Goal: Task Accomplishment & Management: Use online tool/utility

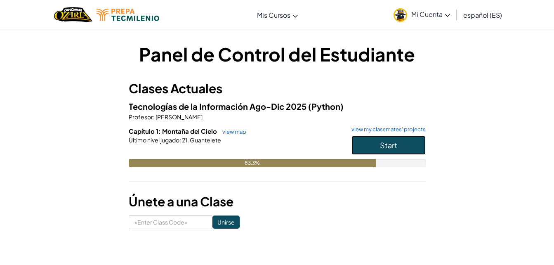
click at [375, 138] on button "Start" at bounding box center [388, 145] width 74 height 19
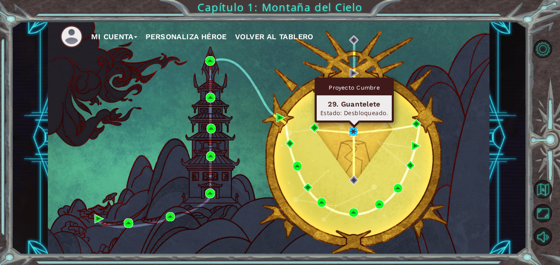
click at [356, 132] on img at bounding box center [353, 131] width 9 height 9
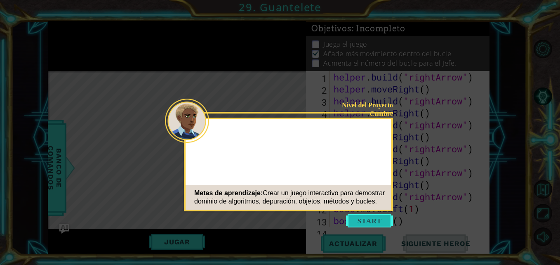
click at [364, 216] on button "Start" at bounding box center [369, 220] width 47 height 13
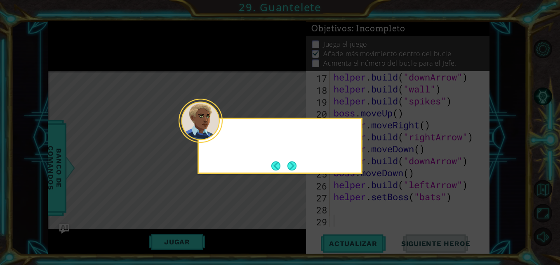
scroll to position [191, 0]
click at [296, 168] on button "Next" at bounding box center [291, 165] width 9 height 9
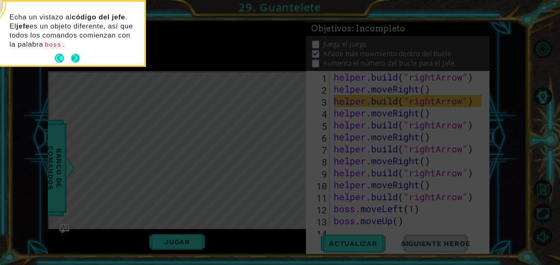
click at [76, 57] on button "Next" at bounding box center [75, 58] width 9 height 9
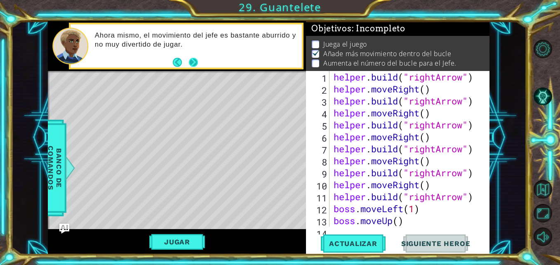
click at [192, 63] on button "Next" at bounding box center [193, 62] width 9 height 9
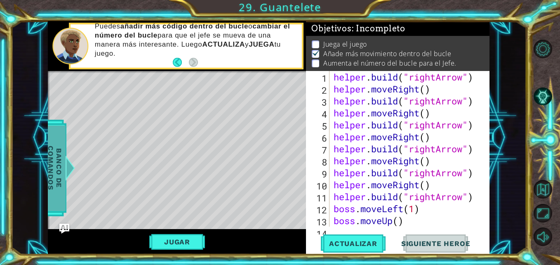
click at [65, 159] on div at bounding box center [70, 167] width 10 height 25
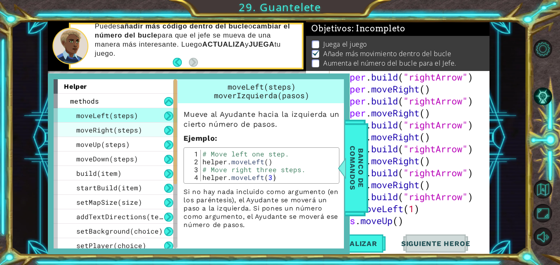
click at [136, 129] on span "moveRight(steps)" at bounding box center [109, 129] width 66 height 9
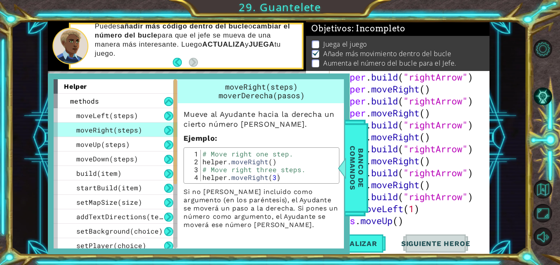
click at [372, 211] on div "helper . build ( "rightArrow" ) helper . moveRight ( ) helper . build ( "rightA…" at bounding box center [408, 160] width 153 height 179
click at [401, 222] on div "helper . build ( "rightArrow" ) helper . moveRight ( ) helper . build ( "rightA…" at bounding box center [408, 160] width 153 height 179
click at [417, 220] on div "helper . build ( "rightArrow" ) helper . moveRight ( ) helper . build ( "rightA…" at bounding box center [408, 160] width 153 height 179
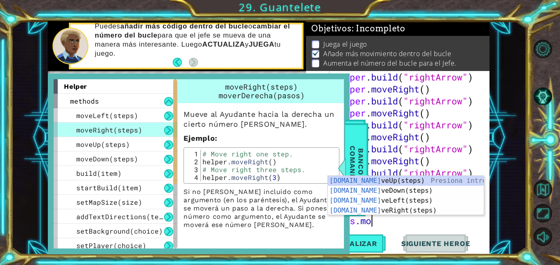
type textarea "b"
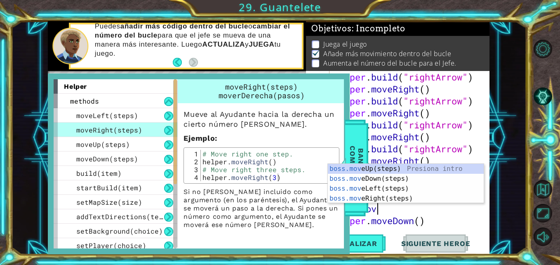
type textarea "b"
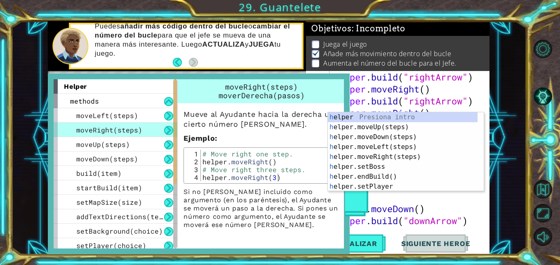
type textarea "h"
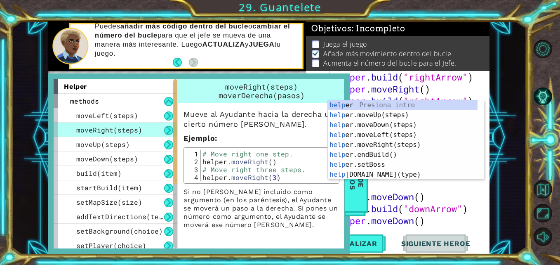
type textarea "h"
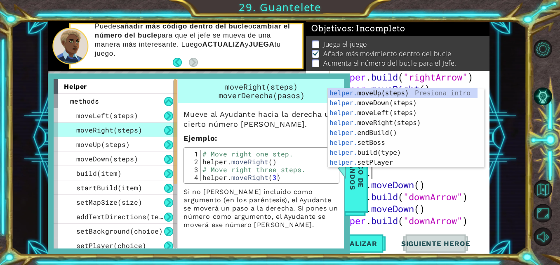
type textarea "h"
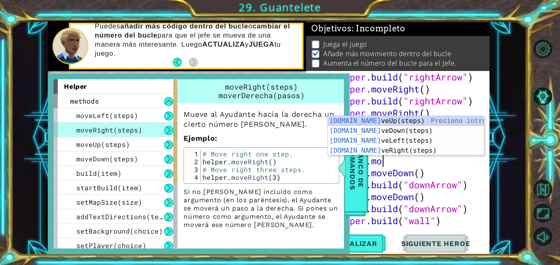
type textarea "h"
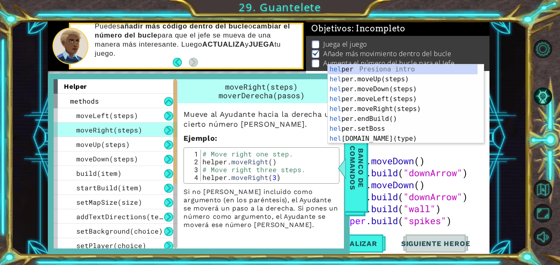
type textarea "h"
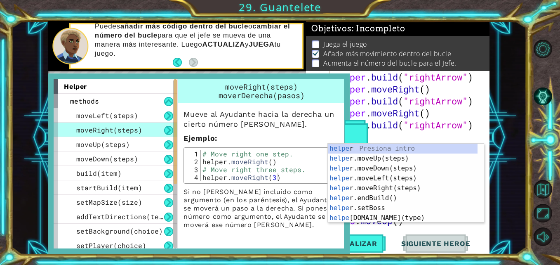
type textarea "h"
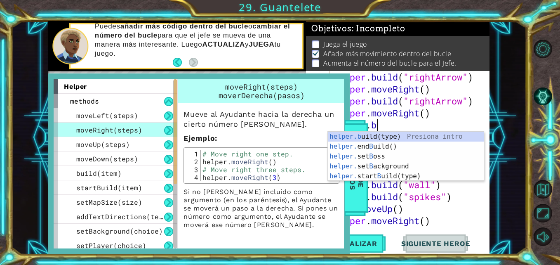
type textarea "h"
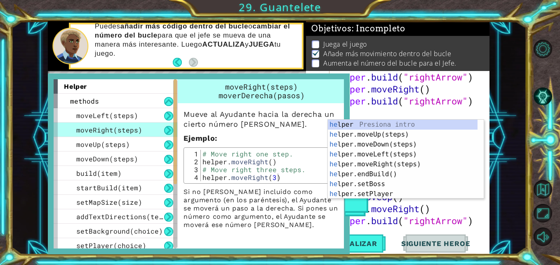
type textarea "h"
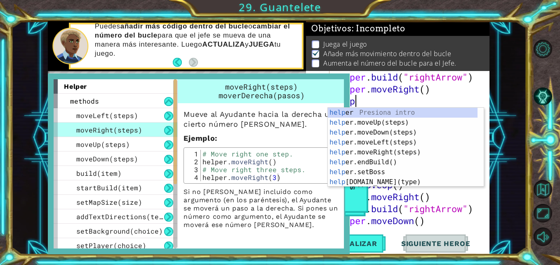
type textarea "h"
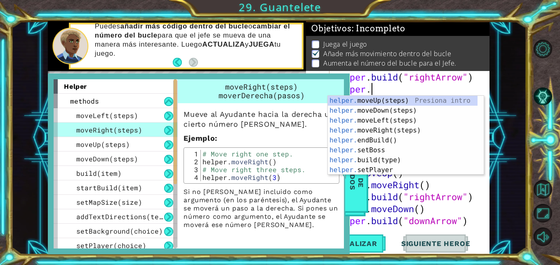
type textarea "h"
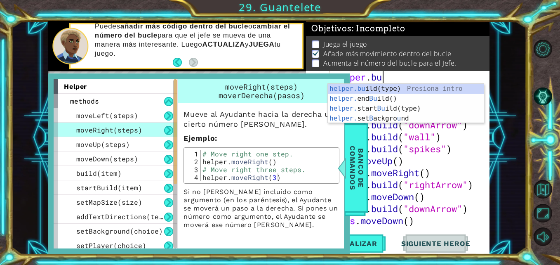
type textarea "h"
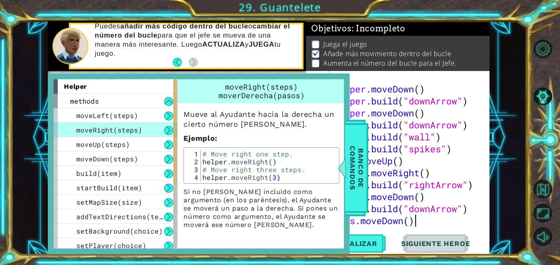
click at [443, 220] on div "helper . moveDown ( ) helper . build ( "downArrow" ) helper . moveDown ( ) help…" at bounding box center [408, 160] width 153 height 179
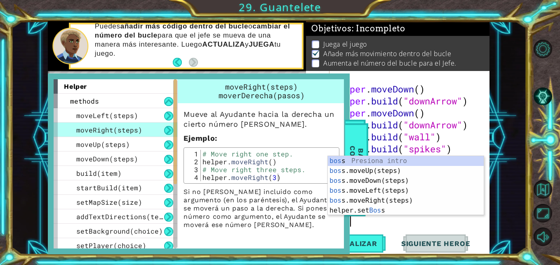
type textarea "b"
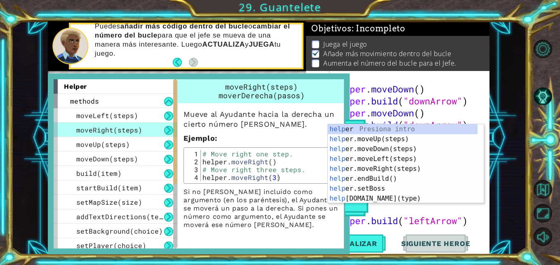
type textarea "h"
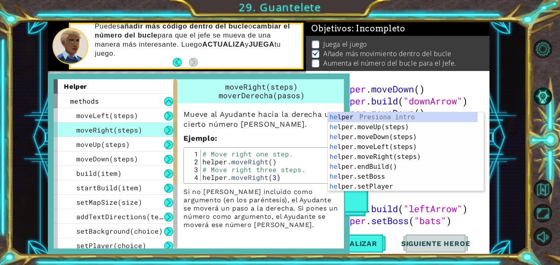
type textarea "h"
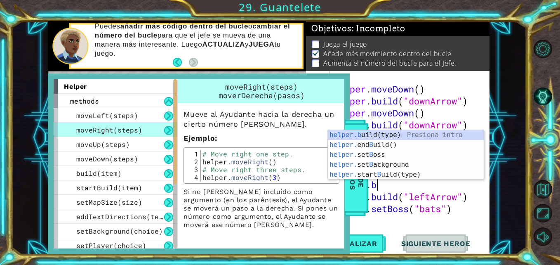
type textarea "h"
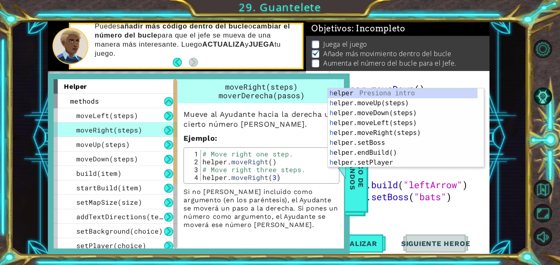
type textarea "h"
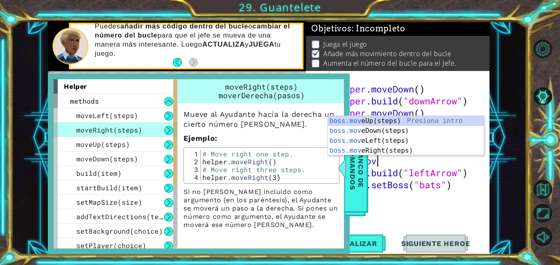
type textarea "b"
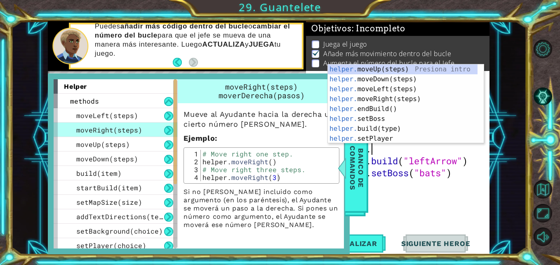
type textarea "h"
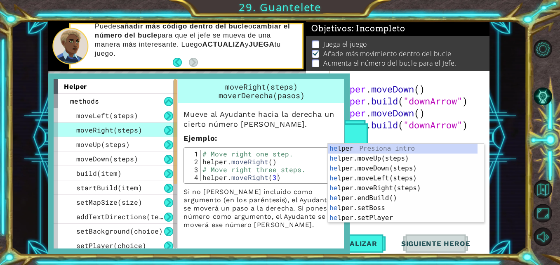
type textarea "h"
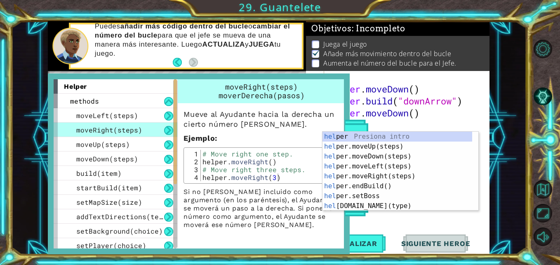
type textarea "h"
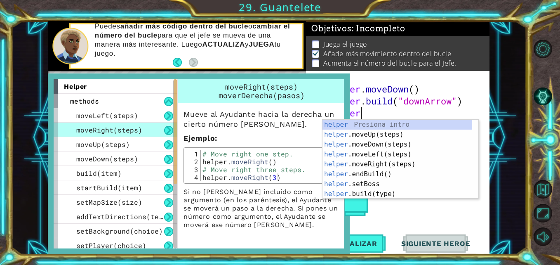
type textarea "h"
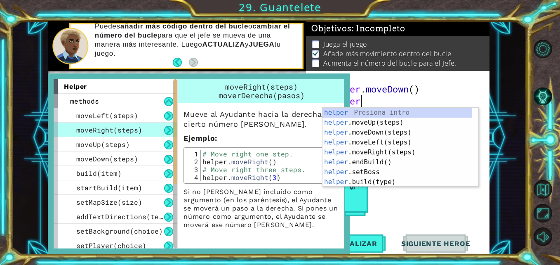
type textarea "h"
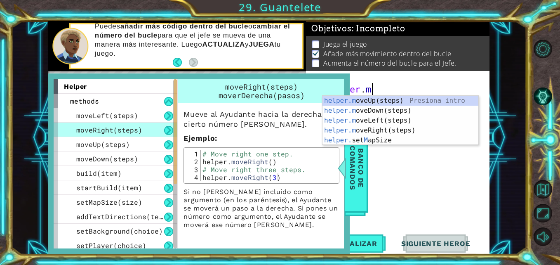
type textarea "h"
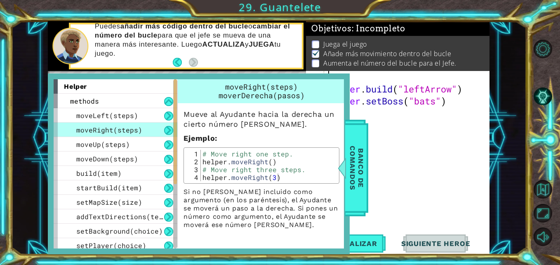
click at [470, 110] on div "helper . build ( "leftArrow" ) helper . setBoss ( "bats" )" at bounding box center [408, 160] width 165 height 179
click at [455, 105] on div "helper . build ( "leftArrow" ) helper . setBoss ( "bats" )" at bounding box center [408, 160] width 165 height 179
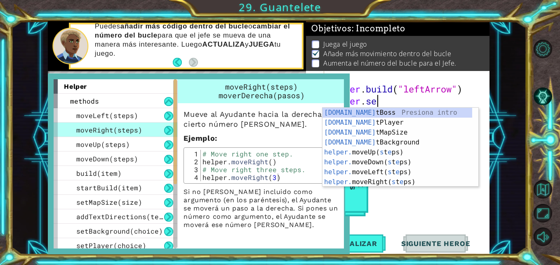
type textarea "h"
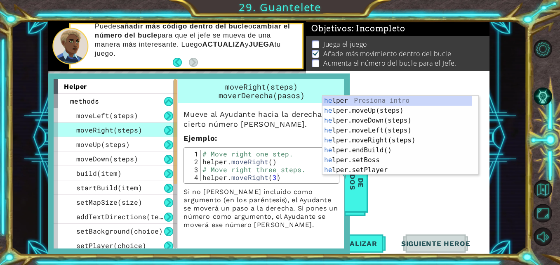
type textarea "h"
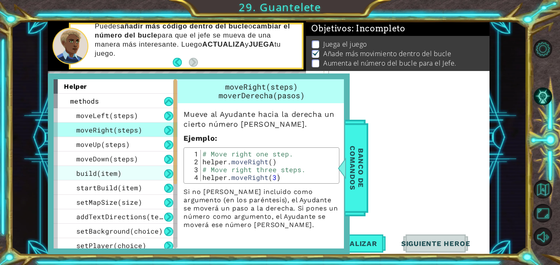
click at [138, 170] on div "build(item)" at bounding box center [116, 173] width 124 height 14
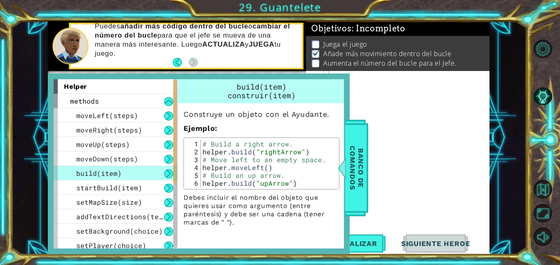
click at [117, 168] on div "build(item)" at bounding box center [116, 173] width 124 height 14
click at [112, 174] on span "build(item)" at bounding box center [98, 173] width 45 height 9
click at [106, 192] on span "startBuild(item)" at bounding box center [109, 187] width 66 height 9
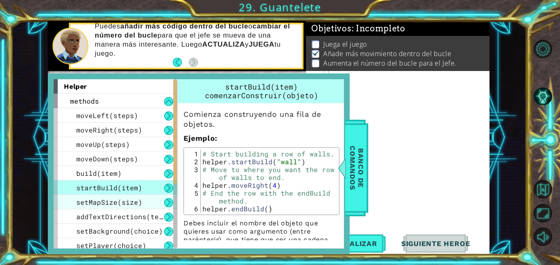
click at [147, 196] on div "setMapSize(size)" at bounding box center [116, 202] width 124 height 14
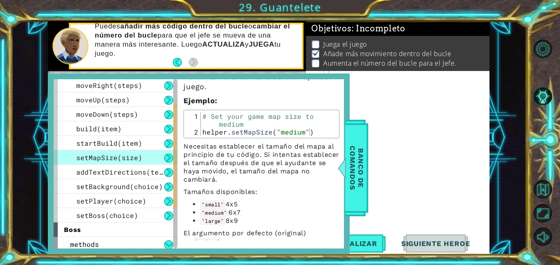
scroll to position [45, 0]
drag, startPoint x: 176, startPoint y: 178, endPoint x: 180, endPoint y: 203, distance: 24.6
click at [180, 203] on div "helper methods moveLeft(steps) moveRight(steps) moveUp(steps) moveDown(steps) b…" at bounding box center [199, 163] width 290 height 169
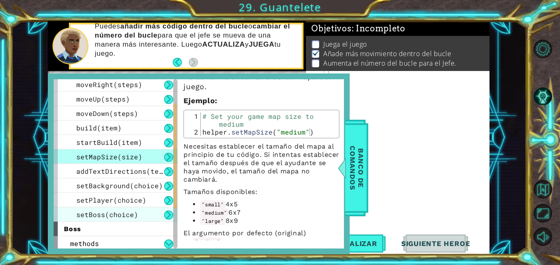
click at [113, 211] on span "setBoss(choice)" at bounding box center [107, 214] width 62 height 9
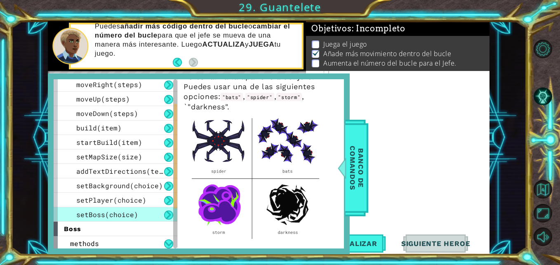
scroll to position [0, 0]
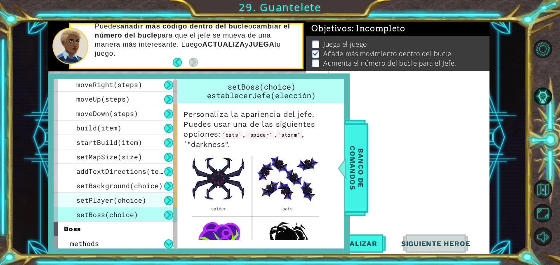
click at [118, 197] on span "setPlayer(choice)" at bounding box center [111, 199] width 70 height 9
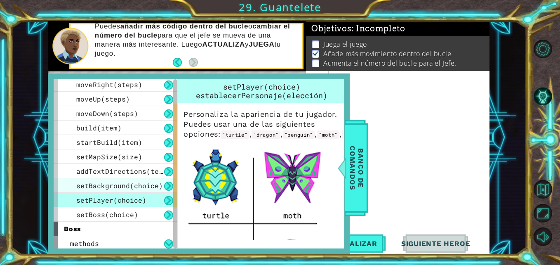
click at [122, 188] on span "setBackground(choice)" at bounding box center [119, 185] width 87 height 9
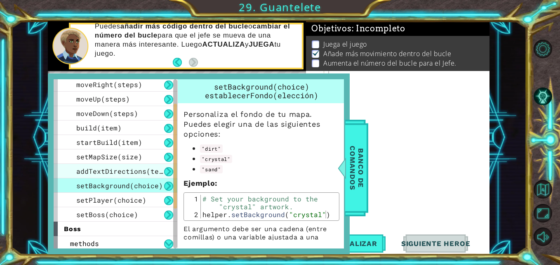
click at [149, 173] on span "addTextDirections(text)" at bounding box center [123, 171] width 95 height 9
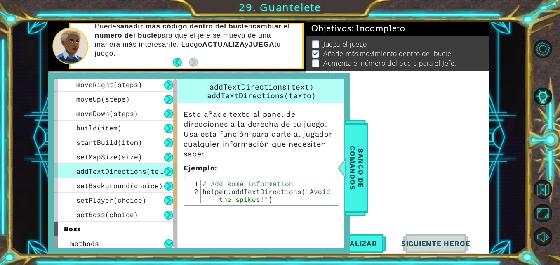
click at [173, 172] on button at bounding box center [168, 171] width 9 height 9
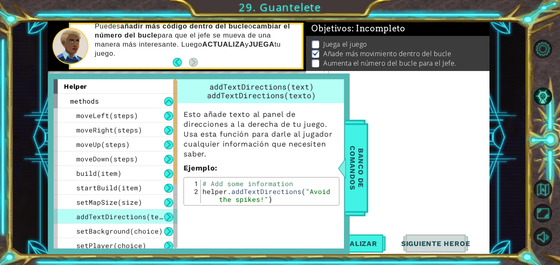
drag, startPoint x: 176, startPoint y: 191, endPoint x: 180, endPoint y: 144, distance: 46.7
click at [180, 144] on div "helper methods moveLeft(steps) moveRight(steps) moveUp(steps) moveDown(steps) b…" at bounding box center [199, 163] width 290 height 169
click at [115, 116] on span "moveLeft(steps)" at bounding box center [107, 115] width 62 height 9
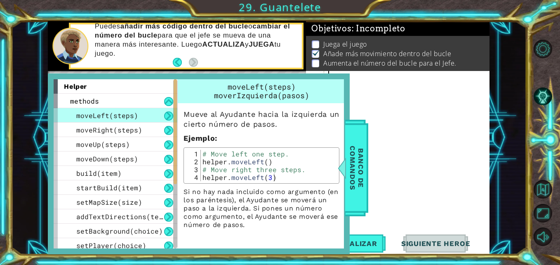
click at [371, 82] on div at bounding box center [408, 160] width 165 height 179
type textarea "m"
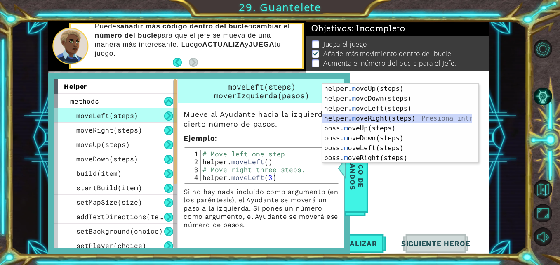
click at [366, 118] on div "helper. m oveUp(steps) Presiona intro helper. m oveDown(steps) Presiona intro h…" at bounding box center [397, 133] width 150 height 99
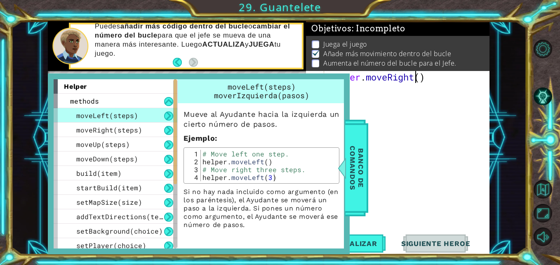
click at [416, 77] on div "helper . moveRight ( )" at bounding box center [408, 160] width 165 height 179
click at [421, 77] on div "helper . moveRight ( )" at bounding box center [408, 160] width 165 height 179
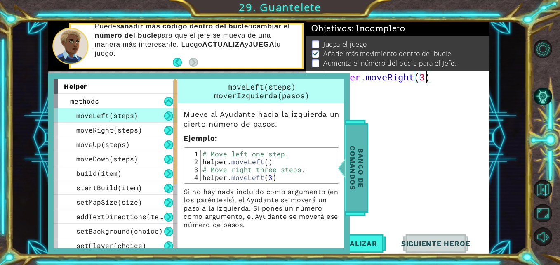
type textarea "helper.moveRight(3)"
click at [352, 197] on span "Banco de comandos" at bounding box center [356, 167] width 21 height 85
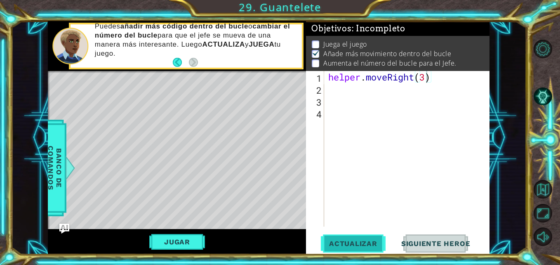
click at [355, 235] on button "Actualizar" at bounding box center [353, 243] width 65 height 18
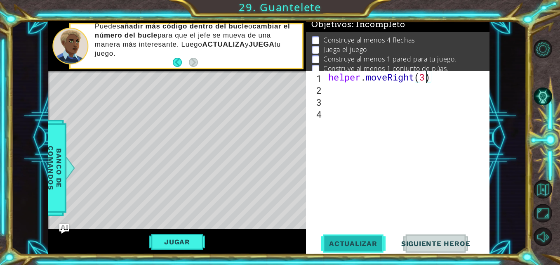
scroll to position [6, 0]
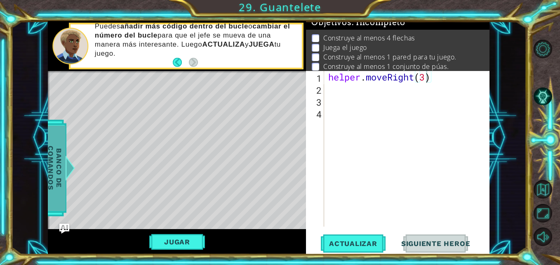
click at [58, 138] on span "Banco de comandos" at bounding box center [54, 167] width 21 height 85
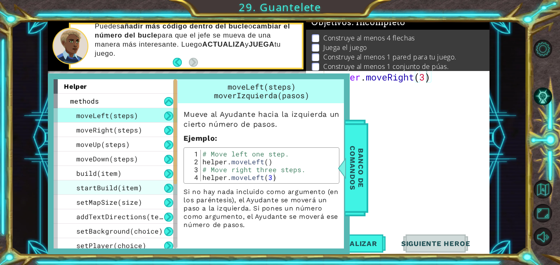
click at [115, 185] on span "startBuild(item)" at bounding box center [109, 187] width 66 height 9
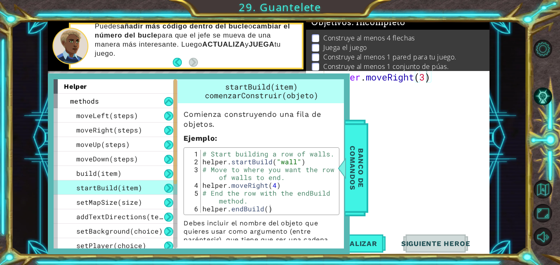
scroll to position [0, 0]
click at [399, 85] on div "helper . moveRight ( 3 )" at bounding box center [408, 160] width 165 height 179
type textarea "h"
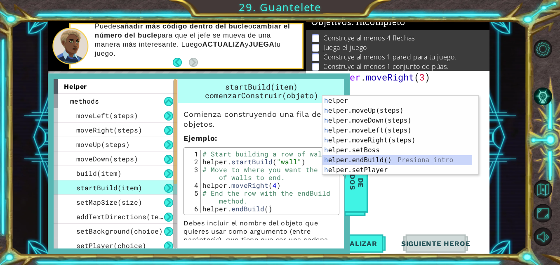
click at [365, 160] on div "h elper Presiona intro h elper.moveUp(steps) Presiona intro h elper.moveDown(st…" at bounding box center [397, 145] width 150 height 99
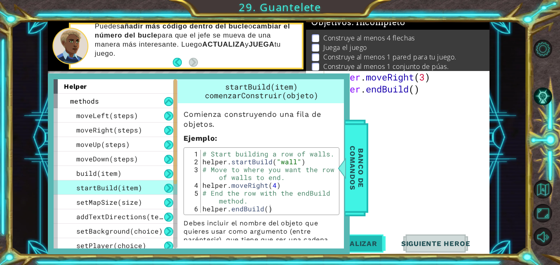
click at [361, 237] on button "Actualizar" at bounding box center [353, 243] width 65 height 18
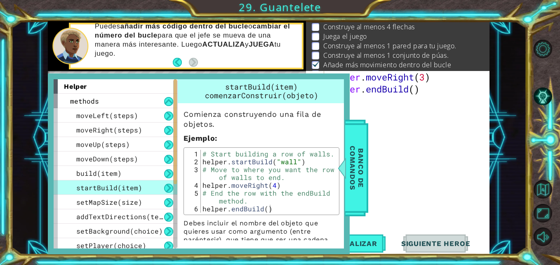
scroll to position [20, 0]
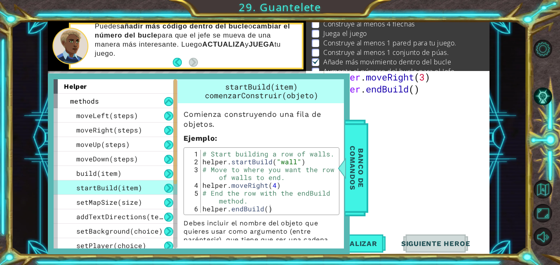
click at [423, 114] on div "helper . moveRight ( 3 ) helper . endBuild ( )" at bounding box center [408, 160] width 165 height 179
click at [353, 155] on span "Banco de comandos" at bounding box center [356, 167] width 21 height 85
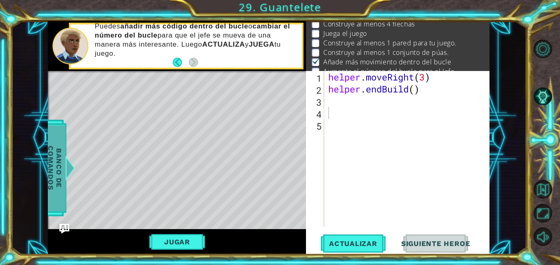
click at [51, 169] on span "Banco de comandos" at bounding box center [54, 167] width 21 height 85
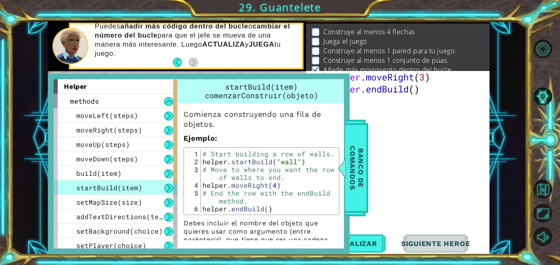
scroll to position [13, 0]
click at [441, 83] on div "helper . moveRight ( 3 ) helper . endBuild ( )" at bounding box center [408, 160] width 165 height 179
click at [445, 77] on div "helper . moveRight ( 3 ) helper . endBuild ( )" at bounding box center [408, 160] width 165 height 179
type textarea "helper.moveRight(3)"
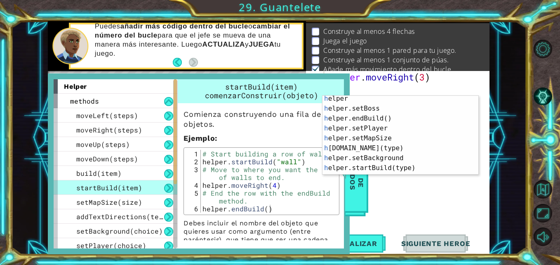
scroll to position [42, 0]
click at [433, 148] on div "h elper Presiona intro h elper.setBoss Presiona intro h elper.endBuild() Presio…" at bounding box center [397, 142] width 150 height 99
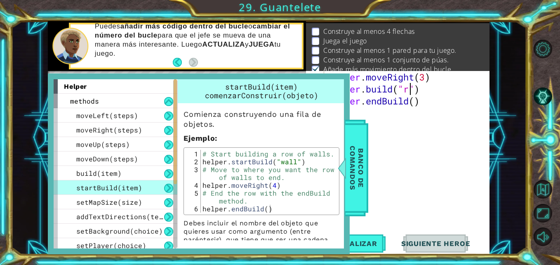
scroll to position [0, 4]
click at [118, 173] on span "build(item)" at bounding box center [98, 173] width 45 height 9
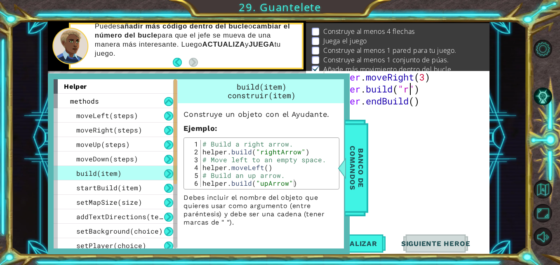
click at [410, 89] on div "helper . moveRight ( 3 ) helper . build ( "r" ) helper . endBuild ( )" at bounding box center [408, 160] width 165 height 179
click at [371, 239] on span "Actualizar" at bounding box center [353, 243] width 65 height 8
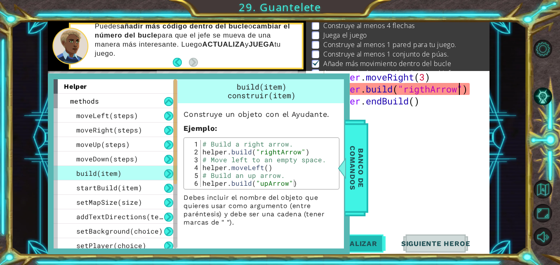
scroll to position [20, 0]
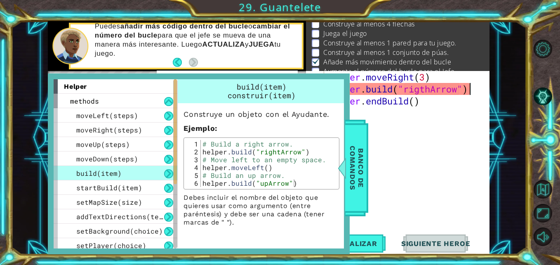
click at [482, 90] on div "helper . moveRight ( 3 ) helper . build ( "rigthArrow" ) helper . endBuild ( )" at bounding box center [408, 160] width 165 height 179
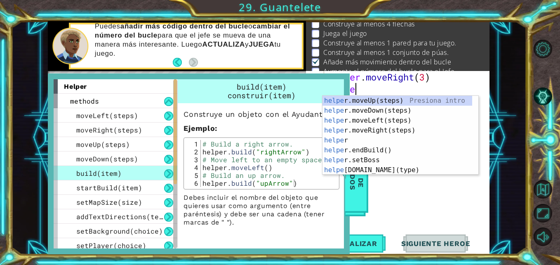
scroll to position [0, 0]
type textarea "h"
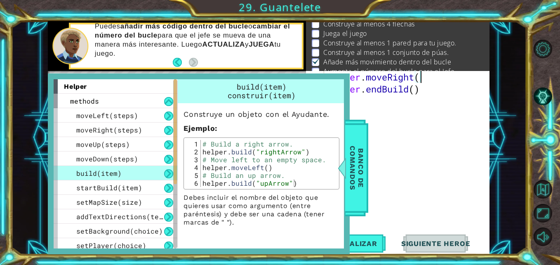
type textarea "helper.move"
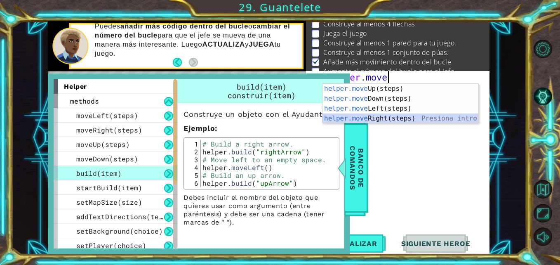
click at [379, 116] on div "helper.move Up(steps) Presiona intro helper.move Down(steps) Presiona intro hel…" at bounding box center [400, 113] width 156 height 59
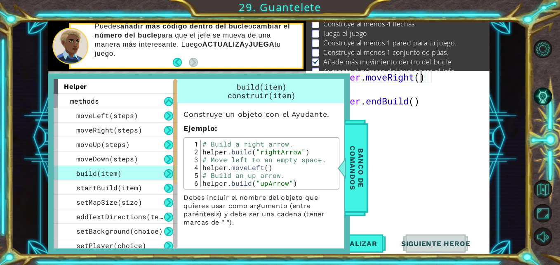
click at [422, 77] on div "helper . moveRight ( ) helper . endBuild ( )" at bounding box center [408, 160] width 165 height 179
type textarea "helper.moveRight(6)"
click at [409, 90] on div "helper . moveRight ( 6 ) helper . endBuild ( )" at bounding box center [408, 160] width 165 height 179
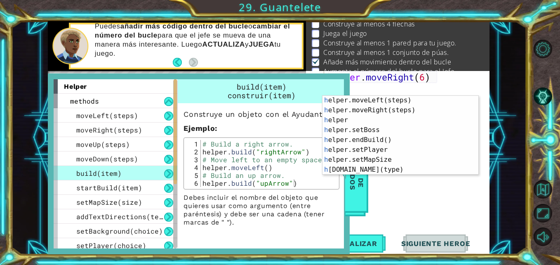
scroll to position [22, 0]
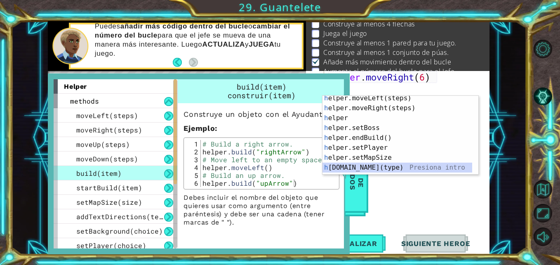
click at [440, 166] on div "h elper.moveLeft(steps) Presiona intro h elper.moveRight(steps) Presiona intro …" at bounding box center [397, 142] width 150 height 99
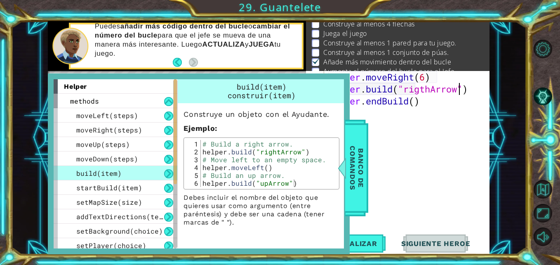
scroll to position [0, 6]
click at [364, 238] on button "Actualizar" at bounding box center [353, 243] width 65 height 18
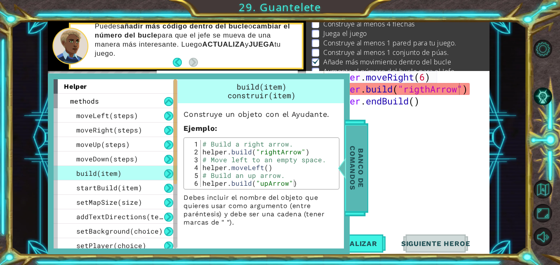
click at [355, 176] on span "Banco de comandos" at bounding box center [356, 167] width 21 height 85
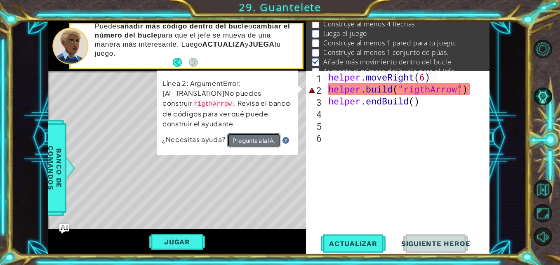
click at [256, 141] on button "Pregunta a la IA." at bounding box center [253, 140] width 53 height 14
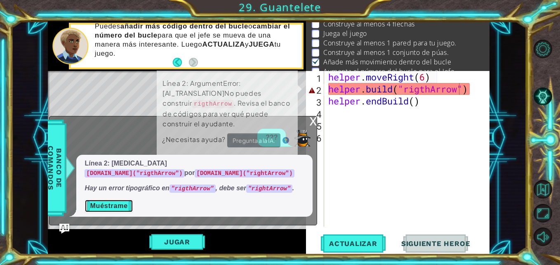
click at [110, 204] on button "Muéstrame" at bounding box center [108, 205] width 48 height 13
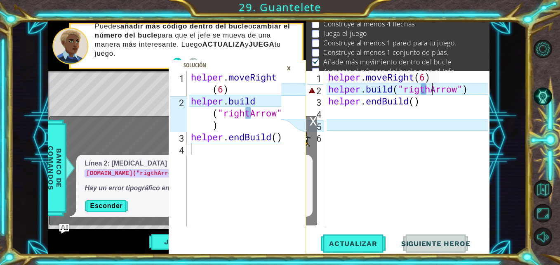
click at [432, 91] on div "helper . moveRight ( 6 ) helper . build ( "rigthArrow" ) helper . endBuild ( )" at bounding box center [408, 160] width 165 height 179
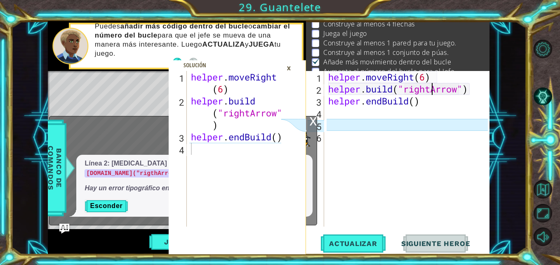
scroll to position [0, 5]
drag, startPoint x: 281, startPoint y: 68, endPoint x: 290, endPoint y: 68, distance: 8.7
click at [290, 71] on div "1 2 3 4 helper . moveRight ( 6 ) helper . build ( "rightArrow" ) helper . endBu…" at bounding box center [238, 162] width 138 height 183
click at [290, 68] on div "×" at bounding box center [288, 68] width 13 height 14
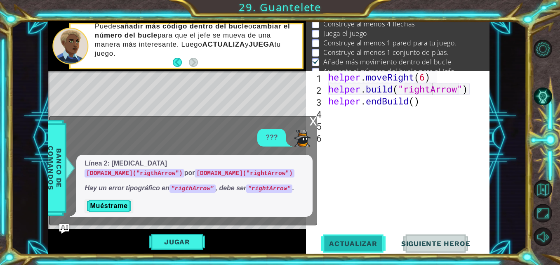
click at [348, 240] on span "Actualizar" at bounding box center [353, 243] width 65 height 8
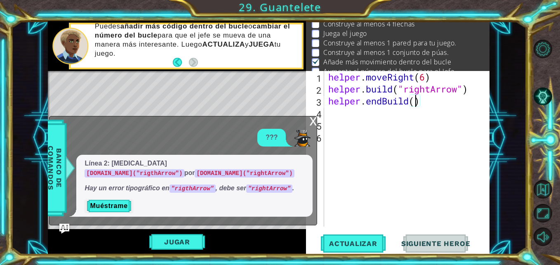
click at [417, 101] on div "helper . moveRight ( 6 ) helper . build ( "rightArrow" ) helper . endBuild ( )" at bounding box center [408, 160] width 165 height 179
click at [343, 234] on button "Actualizar" at bounding box center [353, 243] width 65 height 18
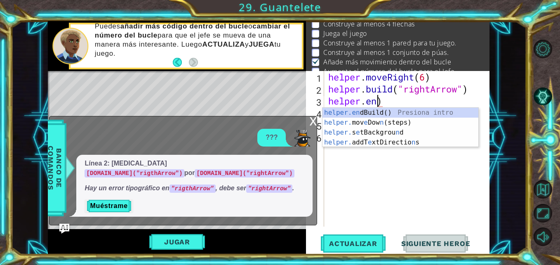
scroll to position [0, 0]
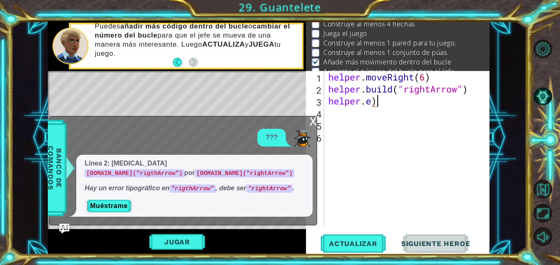
click at [392, 104] on div "helper . moveRight ( 6 ) helper . build ( "rightArrow" ) helper . e )" at bounding box center [408, 160] width 165 height 179
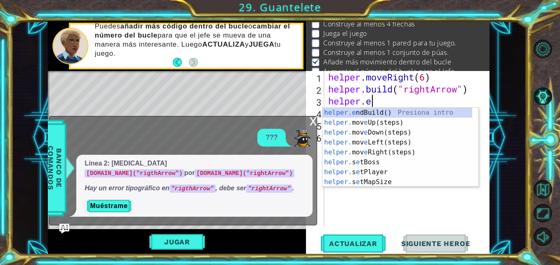
type textarea "helper"
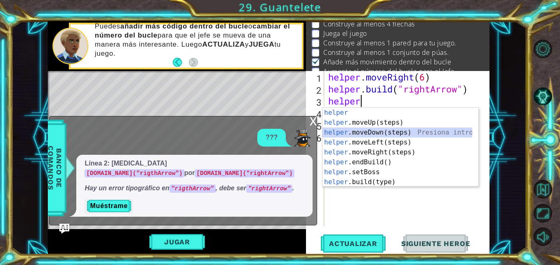
click at [369, 134] on div "helper Presiona intro helper .moveUp(steps) Presiona intro helper .moveDown(ste…" at bounding box center [397, 157] width 150 height 99
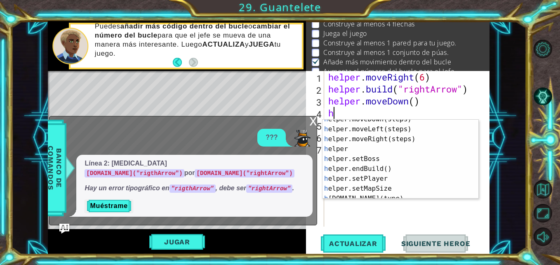
scroll to position [21, 0]
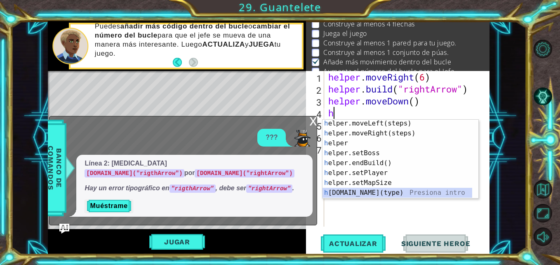
click at [389, 188] on div "h elper.moveLeft(steps) Presiona intro h elper.moveRight(steps) Presiona intro …" at bounding box center [397, 167] width 150 height 99
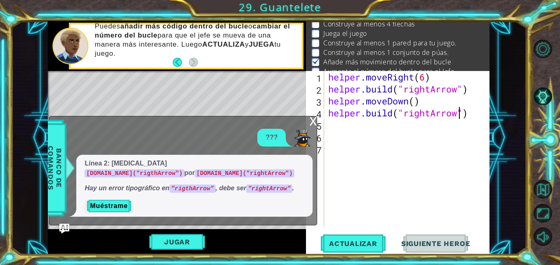
scroll to position [0, 6]
click at [357, 248] on button "Actualizar" at bounding box center [353, 243] width 65 height 18
click at [434, 88] on div "helper . moveRight ( 6 ) helper . build ( "rightArrow" ) helper . moveDown ( ) …" at bounding box center [408, 160] width 165 height 179
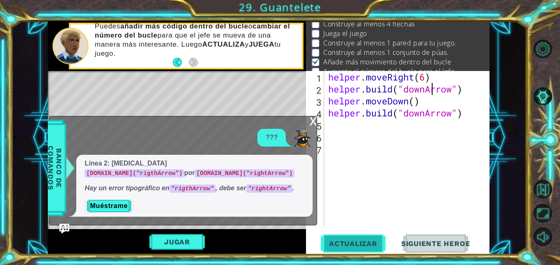
type textarea "[DOMAIN_NAME]("downArrow")"
click at [342, 244] on span "Actualizar" at bounding box center [353, 243] width 65 height 8
click at [342, 124] on div "helper . moveRight ( 6 ) helper . build ( "downArrow" ) helper . moveDown ( ) h…" at bounding box center [408, 160] width 165 height 179
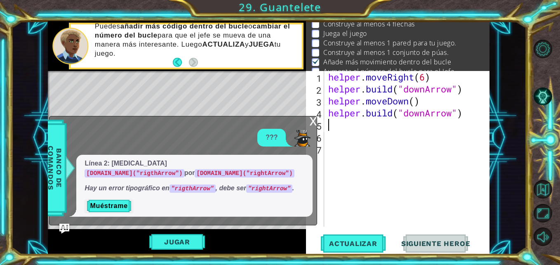
type textarea "H"
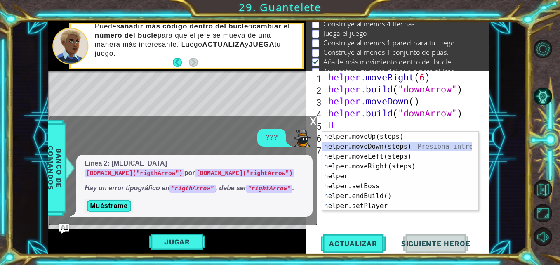
click at [355, 146] on div "h elper.moveUp(steps) Presiona intro h elper.moveDown(steps) Presiona intro h e…" at bounding box center [397, 180] width 150 height 99
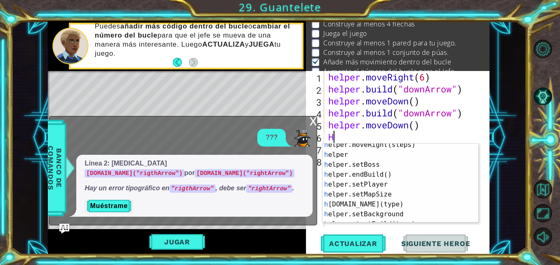
scroll to position [36, 0]
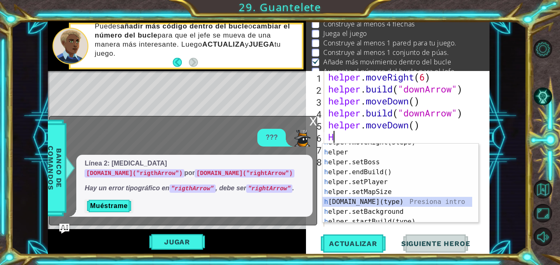
click at [394, 200] on div "h elper.moveRight(steps) Presiona intro h elper Presiona intro h elper.setBoss …" at bounding box center [397, 186] width 150 height 99
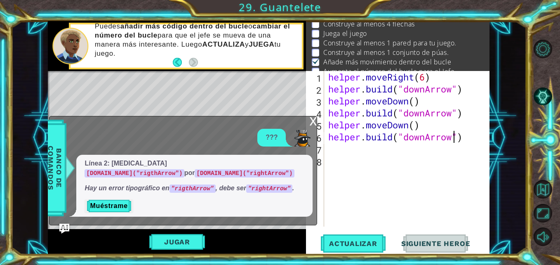
scroll to position [0, 6]
type textarea "[DOMAIN_NAME]("downArrow")"
click at [356, 251] on button "Actualizar" at bounding box center [353, 243] width 65 height 18
click at [314, 120] on div "x" at bounding box center [312, 120] width 7 height 8
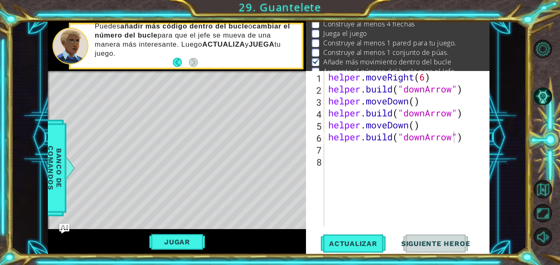
scroll to position [0, 0]
click at [332, 144] on div "helper . moveRight ( 6 ) helper . build ( "downArrow" ) helper . moveDown ( ) h…" at bounding box center [408, 160] width 165 height 179
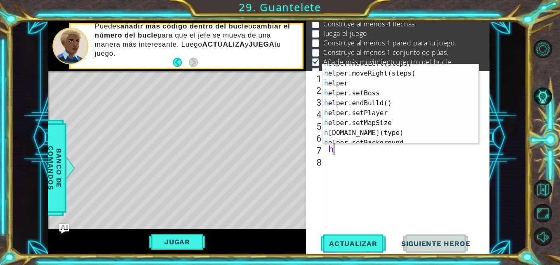
scroll to position [26, 0]
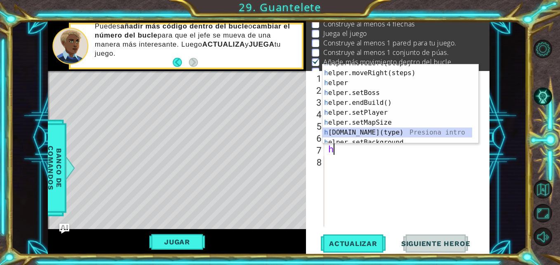
click at [403, 132] on div "h elper.moveLeft(steps) Presiona intro h elper.moveRight(steps) Presiona intro …" at bounding box center [397, 107] width 150 height 99
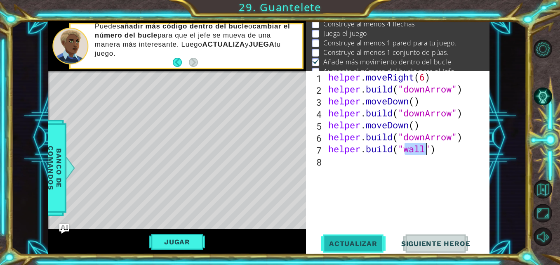
type textarea "[DOMAIN_NAME]("wall")"
click at [345, 252] on button "Actualizar" at bounding box center [353, 243] width 65 height 18
click at [357, 163] on div "helper . moveRight ( 6 ) helper . build ( "downArrow" ) helper . moveDown ( ) h…" at bounding box center [408, 160] width 165 height 179
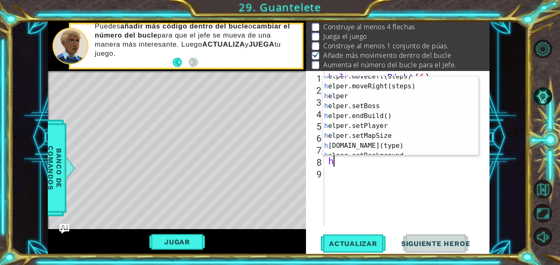
scroll to position [26, 0]
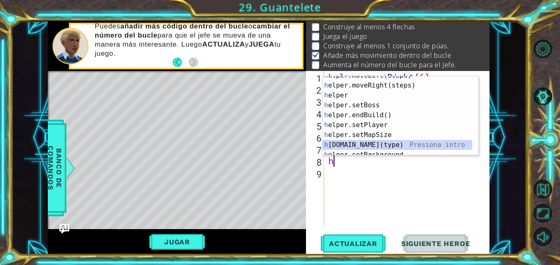
click at [408, 147] on div "h elper.moveLeft(steps) Presiona intro h elper.moveRight(steps) Presiona intro …" at bounding box center [397, 119] width 150 height 99
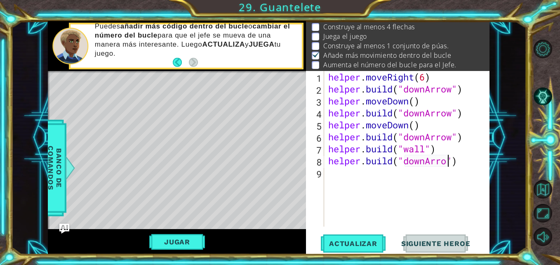
scroll to position [0, 6]
click at [352, 244] on span "Actualizar" at bounding box center [353, 243] width 65 height 8
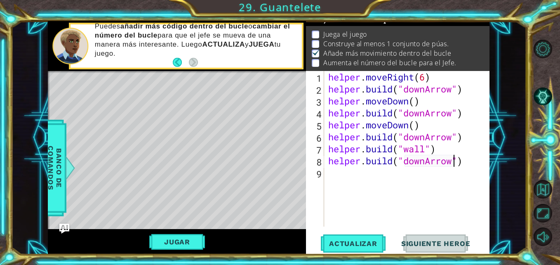
scroll to position [11, 0]
click at [412, 103] on div "helper . moveRight ( 6 ) helper . build ( "downArrow" ) helper . moveDown ( ) h…" at bounding box center [408, 160] width 165 height 179
click at [418, 101] on div "helper . moveRight ( 6 ) helper . build ( "downArrow" ) helper . moveDown ( ) h…" at bounding box center [408, 160] width 165 height 179
click at [414, 102] on div "helper . moveRight ( 6 ) helper . build ( "downArrow" ) helper . moveDown ( ) h…" at bounding box center [408, 160] width 165 height 179
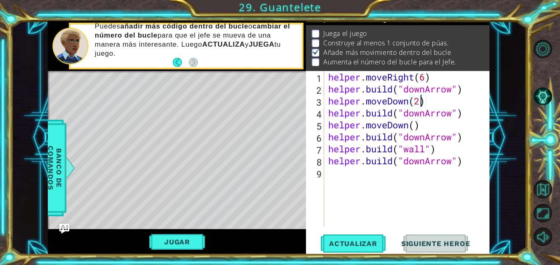
scroll to position [0, 4]
click at [418, 125] on div "helper . moveRight ( 6 ) helper . build ( "downArrow" ) helper . moveDown ( 2 )…" at bounding box center [408, 160] width 165 height 179
type textarea "helper.moveDown(1)"
click at [365, 236] on button "Actualizar" at bounding box center [353, 243] width 65 height 18
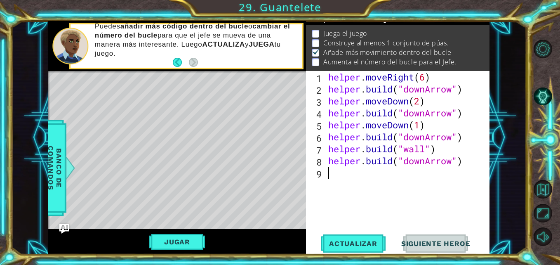
click at [383, 174] on div "helper . moveRight ( 6 ) helper . build ( "downArrow" ) helper . moveDown ( 2 )…" at bounding box center [408, 160] width 165 height 179
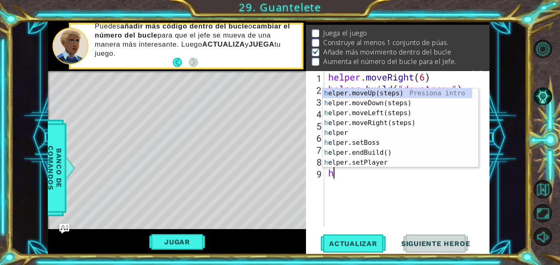
type textarea "h"
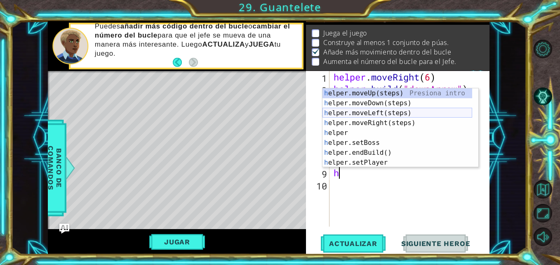
click at [408, 110] on div "h elper.moveUp(steps) Presiona intro h elper.moveDown(steps) Presiona intro h e…" at bounding box center [397, 137] width 150 height 99
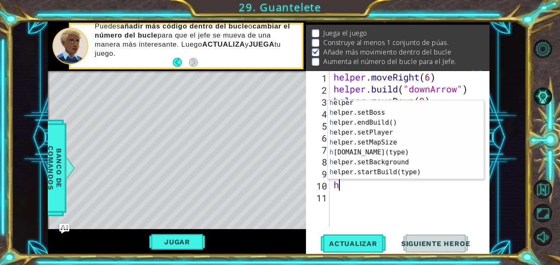
scroll to position [41, 0]
click at [414, 152] on div "h elper Presiona intro h elper.setBoss Presiona intro h elper.endBuild() Presio…" at bounding box center [403, 148] width 150 height 99
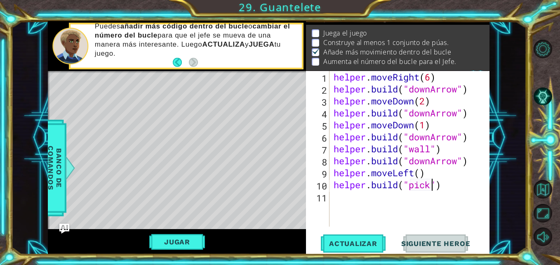
scroll to position [0, 5]
type textarea "[DOMAIN_NAME]("pickes")"
click at [373, 237] on button "Actualizar" at bounding box center [353, 243] width 65 height 18
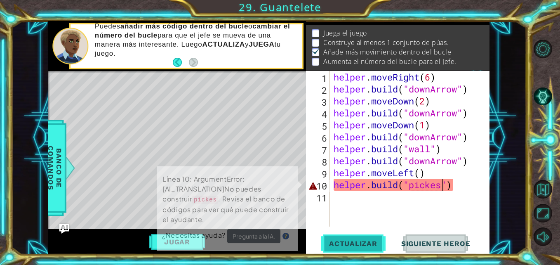
scroll to position [11, 0]
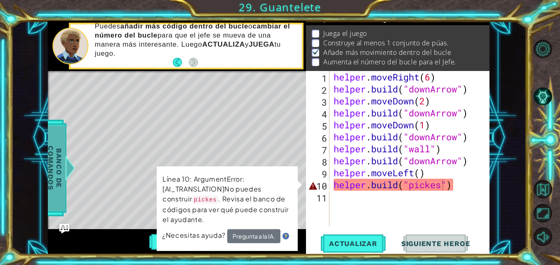
click at [62, 155] on span "Banco de comandos" at bounding box center [54, 167] width 21 height 85
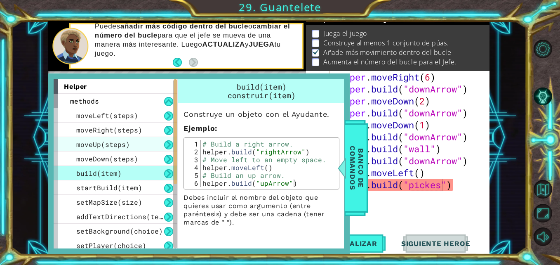
click at [109, 149] on div "moveUp(steps)" at bounding box center [116, 144] width 124 height 14
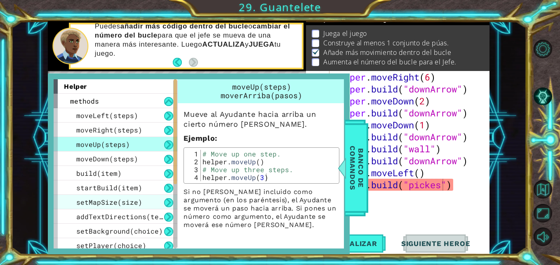
click at [104, 205] on span "setMapSize(size)" at bounding box center [109, 201] width 66 height 9
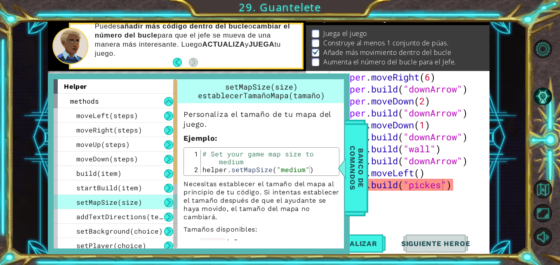
click at [140, 201] on div "setMapSize(size)" at bounding box center [116, 202] width 124 height 14
drag, startPoint x: 137, startPoint y: 209, endPoint x: 134, endPoint y: 213, distance: 5.6
click at [134, 213] on div "moveLeft(steps) moveRight(steps) moveUp(steps) moveDown(steps) build(item) star…" at bounding box center [116, 187] width 124 height 159
click at [134, 213] on span "addTextDirections(text)" at bounding box center [123, 216] width 95 height 9
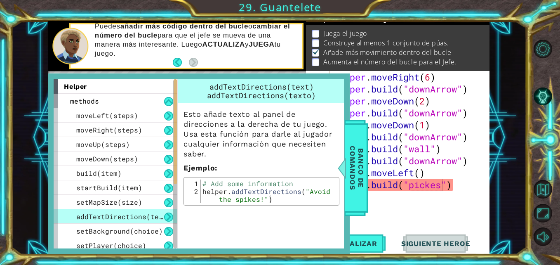
click at [134, 213] on span "addTextDirections(text)" at bounding box center [123, 216] width 95 height 9
click at [137, 225] on div "setBackground(choice)" at bounding box center [116, 230] width 124 height 14
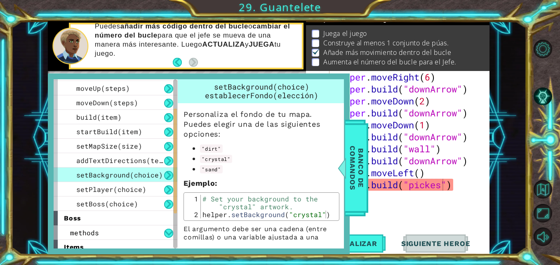
drag, startPoint x: 177, startPoint y: 178, endPoint x: 177, endPoint y: 209, distance: 31.3
click at [177, 209] on div at bounding box center [175, 160] width 3 height 105
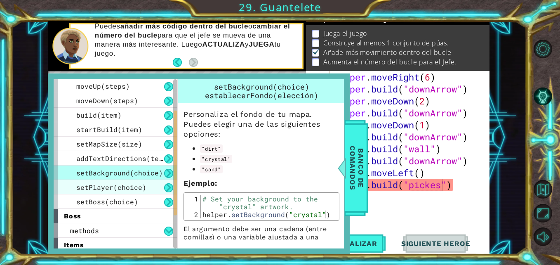
click at [127, 190] on span "setPlayer(choice)" at bounding box center [111, 187] width 70 height 9
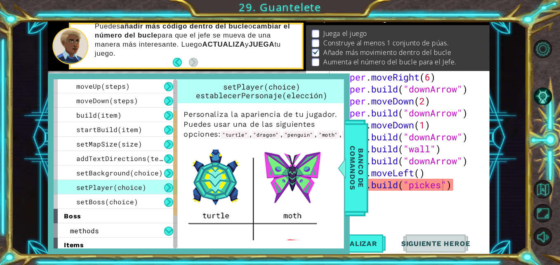
click at [138, 221] on div "boss" at bounding box center [116, 216] width 124 height 14
click at [131, 230] on div "methods" at bounding box center [116, 230] width 124 height 14
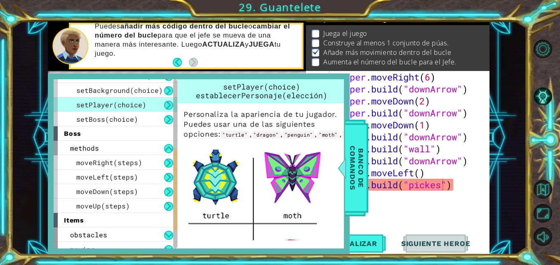
scroll to position [142, 0]
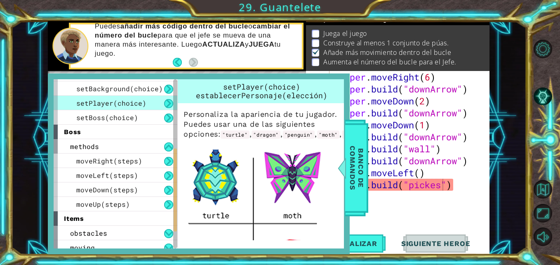
drag, startPoint x: 175, startPoint y: 174, endPoint x: 194, endPoint y: 213, distance: 43.9
click at [194, 213] on div "helper methods moveLeft(steps) moveRight(steps) moveUp(steps) moveDown(steps) b…" at bounding box center [199, 163] width 290 height 169
click at [150, 226] on div "obstacles" at bounding box center [116, 232] width 124 height 14
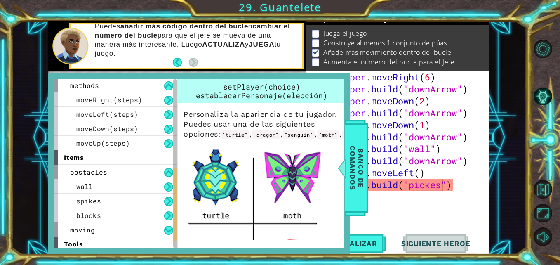
scroll to position [205, 0]
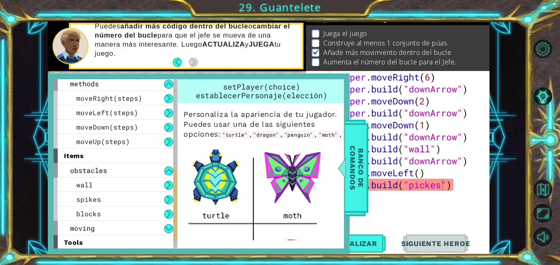
drag, startPoint x: 176, startPoint y: 209, endPoint x: 177, endPoint y: 235, distance: 25.6
click at [177, 235] on div "helper methods moveLeft(steps) moveRight(steps) moveUp(steps) moveDown(steps) b…" at bounding box center [199, 163] width 290 height 169
click at [415, 209] on div "helper . moveRight ( 6 ) helper . build ( "downArrow" ) helper . moveDown ( 2 )…" at bounding box center [412, 160] width 160 height 179
click at [356, 172] on span "Banco de comandos" at bounding box center [356, 167] width 21 height 85
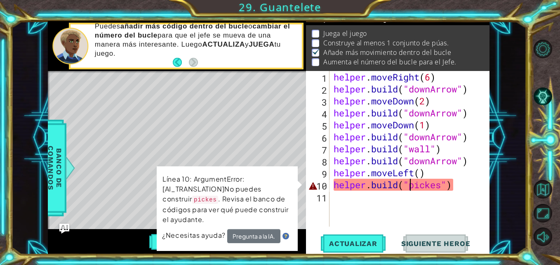
click at [410, 186] on div "helper . moveRight ( 6 ) helper . build ( "downArrow" ) helper . moveDown ( 2 )…" at bounding box center [412, 160] width 160 height 179
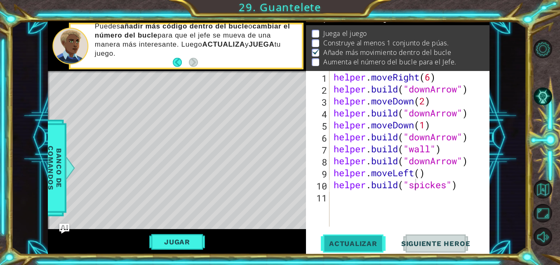
click at [375, 247] on span "Actualizar" at bounding box center [353, 243] width 65 height 8
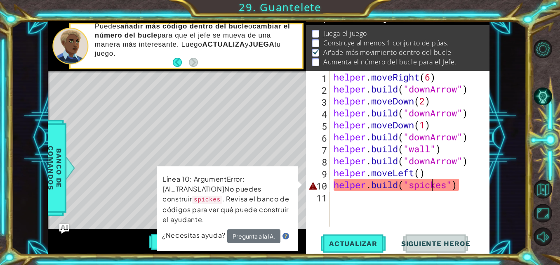
click at [432, 186] on div "helper . moveRight ( 6 ) helper . build ( "downArrow" ) helper . moveDown ( 2 )…" at bounding box center [412, 160] width 160 height 179
type textarea "[DOMAIN_NAME]("spikes")"
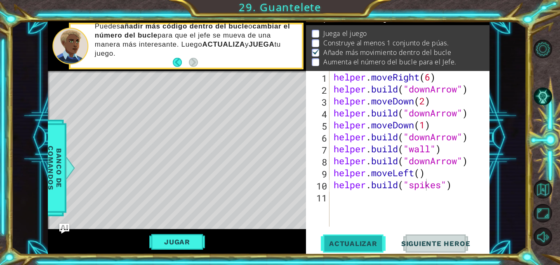
click at [364, 243] on span "Actualizar" at bounding box center [353, 243] width 65 height 8
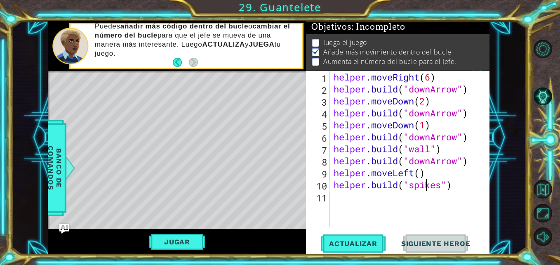
scroll to position [9, 0]
click at [359, 191] on div "helper . moveRight ( 6 ) helper . build ( "downArrow" ) helper . moveDown ( 2 )…" at bounding box center [412, 160] width 160 height 179
click at [450, 189] on div "helper . moveRight ( 6 ) helper . build ( "downArrow" ) helper . moveDown ( 2 )…" at bounding box center [412, 160] width 160 height 179
type textarea "[DOMAIN_NAME]("spikes")"
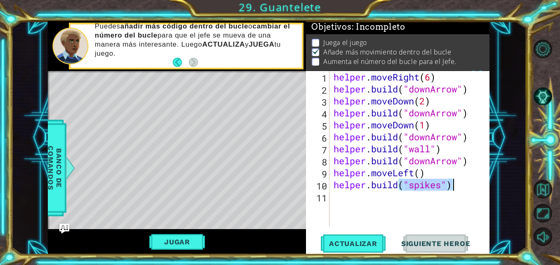
click at [450, 189] on div "helper . moveRight ( 6 ) helper . build ( "downArrow" ) helper . moveDown ( 2 )…" at bounding box center [412, 160] width 160 height 179
click at [484, 192] on div "helper . moveRight ( 6 ) helper . build ( "downArrow" ) helper . moveDown ( 2 )…" at bounding box center [412, 160] width 160 height 179
click at [477, 194] on div "helper . moveRight ( 6 ) helper . build ( "downArrow" ) helper . moveDown ( 2 )…" at bounding box center [412, 160] width 160 height 179
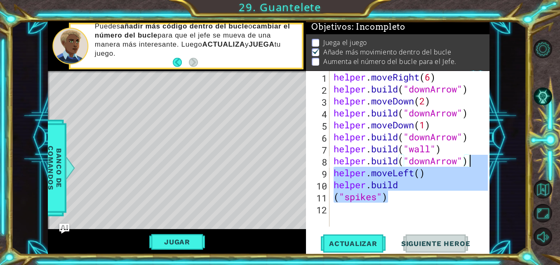
drag, startPoint x: 477, startPoint y: 194, endPoint x: 474, endPoint y: 160, distance: 34.0
click at [474, 160] on div "helper . moveRight ( 6 ) helper . build ( "downArrow" ) helper . moveDown ( 2 )…" at bounding box center [412, 160] width 160 height 179
click at [338, 241] on span "Actualizar" at bounding box center [353, 243] width 65 height 8
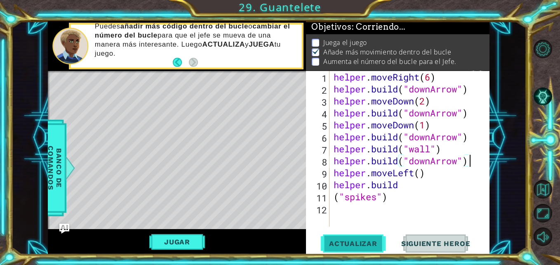
type textarea "[DOMAIN_NAME]("downArrow")"
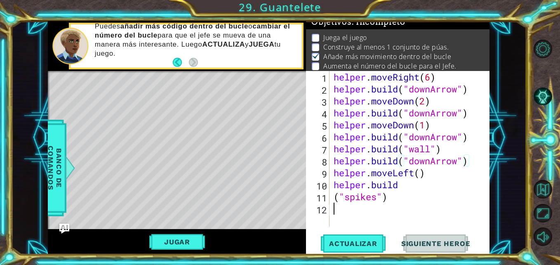
scroll to position [6, 0]
click at [352, 207] on div "helper . moveRight ( 6 ) helper . build ( "downArrow" ) helper . moveDown ( 2 )…" at bounding box center [412, 160] width 160 height 179
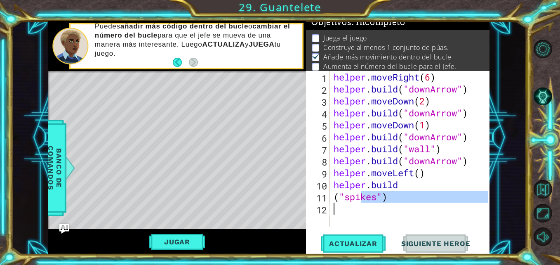
drag, startPoint x: 361, startPoint y: 199, endPoint x: 353, endPoint y: 259, distance: 60.6
click at [353, 259] on div "1 2 3 4 helper . moveRight ( 6 ) helper . build ( "rightArrow" ) helper . endBu…" at bounding box center [280, 132] width 560 height 265
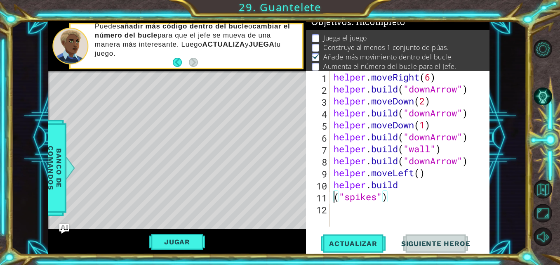
click at [332, 197] on div "helper . moveRight ( 6 ) helper . build ( "downArrow" ) helper . moveDown ( 2 )…" at bounding box center [410, 148] width 156 height 155
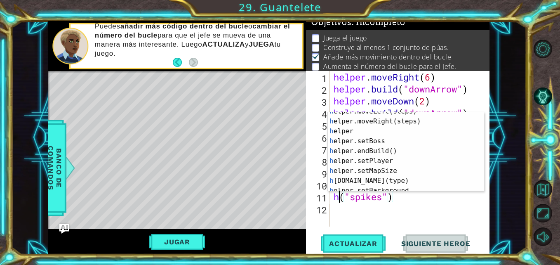
scroll to position [26, 0]
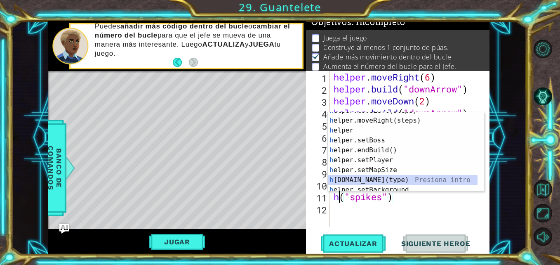
click at [395, 180] on div "h elper.moveLeft(steps) Presiona intro h elper.moveRight(steps) Presiona intro …" at bounding box center [403, 155] width 150 height 99
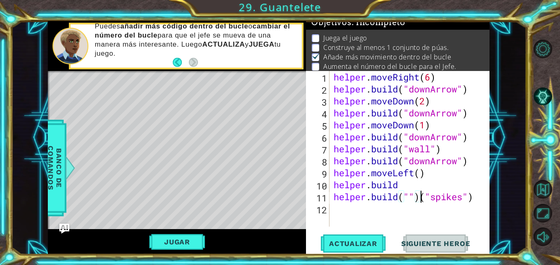
click at [422, 200] on div "helper . moveRight ( 6 ) helper . build ( "downArrow" ) helper . moveDown ( 2 )…" at bounding box center [412, 160] width 160 height 179
type textarea "[DOMAIN_NAME]("spikes")"
click at [384, 216] on div "helper . moveRight ( 6 ) helper . build ( "downArrow" ) helper . moveDown ( 2 )…" at bounding box center [412, 160] width 160 height 179
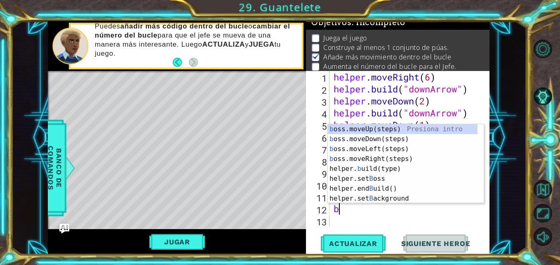
scroll to position [0, 0]
type textarea "b"
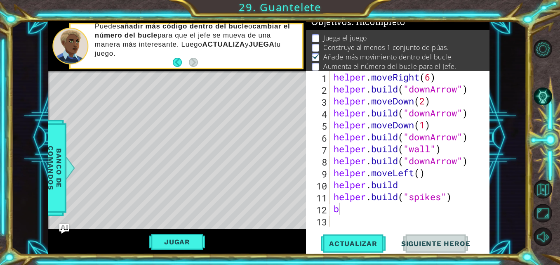
click at [393, 202] on body "1 2 3 4 helper . moveRight ( 6 ) helper . build ( "rightArrow" ) helper . endBu…" at bounding box center [280, 132] width 560 height 265
click at [183, 234] on button "Jugar" at bounding box center [177, 242] width 56 height 16
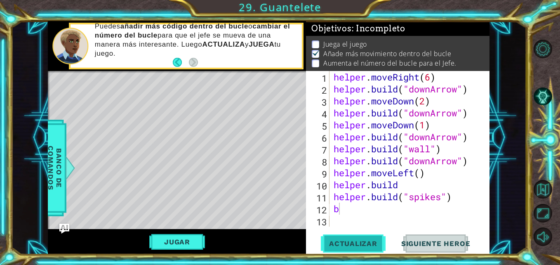
click at [373, 240] on span "Actualizar" at bounding box center [353, 243] width 65 height 8
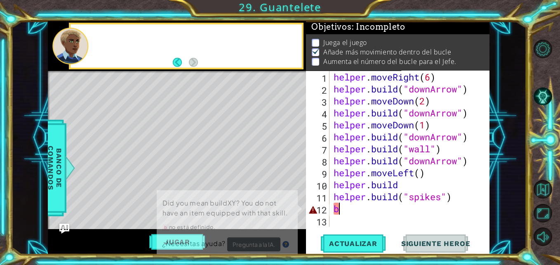
scroll to position [6, 0]
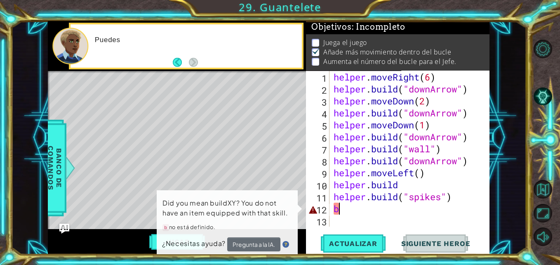
click at [378, 212] on div "helper . moveRight ( 6 ) helper . build ( "downArrow" ) helper . moveDown ( 2 )…" at bounding box center [412, 160] width 160 height 179
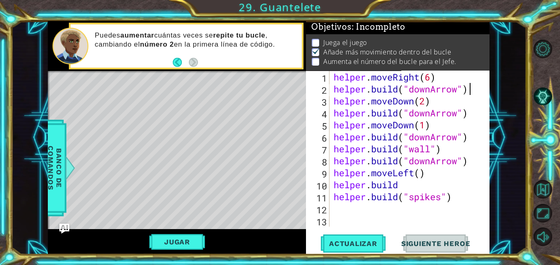
click at [472, 89] on div "helper . moveRight ( 6 ) helper . build ( "downArrow" ) helper . moveDown ( 2 )…" at bounding box center [412, 160] width 160 height 179
type textarea "[DOMAIN_NAME]("downArrow")"
click at [182, 238] on button "Jugar" at bounding box center [177, 242] width 56 height 16
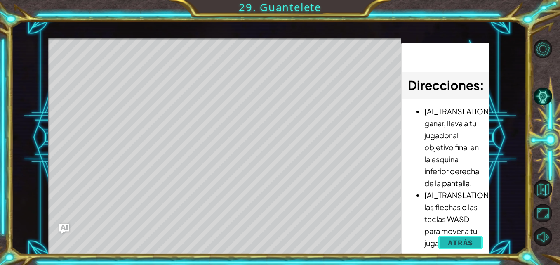
click at [464, 237] on button "Atrás" at bounding box center [460, 242] width 46 height 16
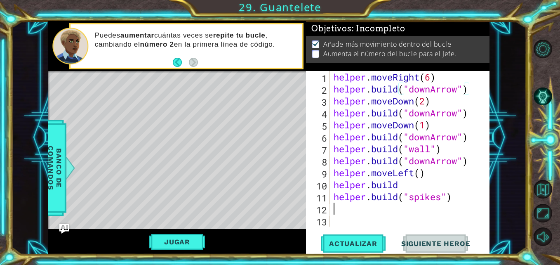
click at [359, 211] on div "helper . moveRight ( 6 ) helper . build ( "downArrow" ) helper . moveDown ( 2 )…" at bounding box center [412, 160] width 160 height 179
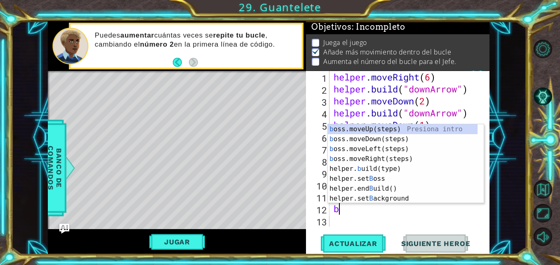
scroll to position [1, 0]
type textarea "bo"
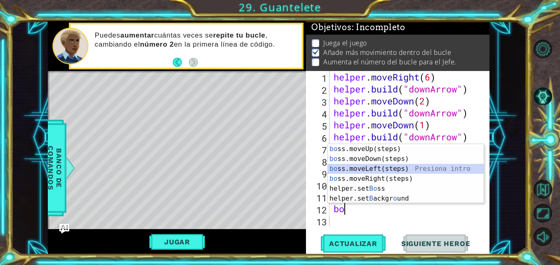
click at [380, 168] on div "bo ss.moveUp(steps) Presiona intro bo ss.moveDown(steps) Presiona intro bo ss.m…" at bounding box center [406, 183] width 156 height 79
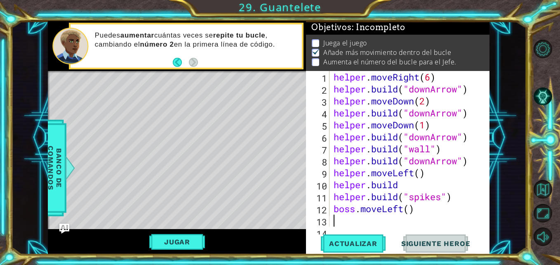
scroll to position [12, 0]
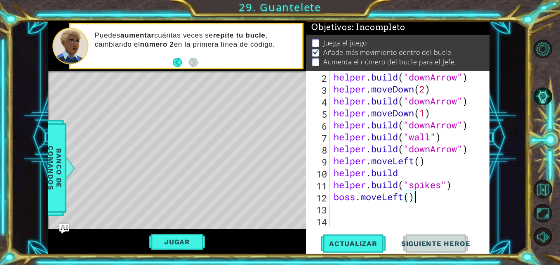
click at [413, 200] on div "helper . build ( "downArrow" ) helper . moveDown ( 2 ) helper . build ( "downAr…" at bounding box center [408, 160] width 153 height 179
click at [406, 198] on div "helper . build ( "downArrow" ) helper . moveDown ( 2 ) helper . build ( "downAr…" at bounding box center [408, 160] width 153 height 179
click at [407, 198] on div "helper . build ( "downArrow" ) helper . moveDown ( 2 ) helper . build ( "downAr…" at bounding box center [408, 160] width 153 height 179
click at [192, 239] on button "Jugar" at bounding box center [177, 242] width 56 height 16
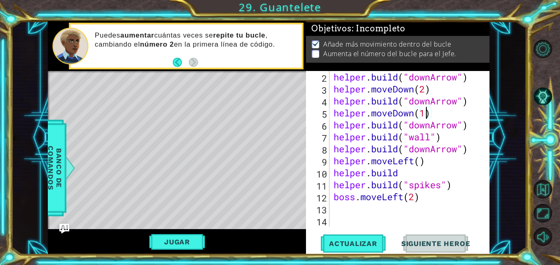
click at [427, 112] on div "helper . build ( "downArrow" ) helper . moveDown ( 2 ) helper . build ( "downAr…" at bounding box center [408, 160] width 153 height 179
click at [418, 199] on div "helper . build ( "downArrow" ) helper . moveDown ( 2 ) helper . build ( "downAr…" at bounding box center [408, 160] width 153 height 179
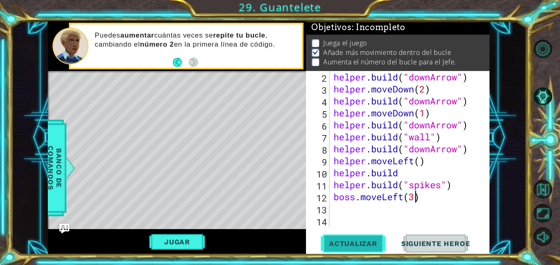
type textarea "boss.moveLeft(3)"
click at [350, 242] on span "Actualizar" at bounding box center [353, 243] width 65 height 8
click at [382, 207] on div "helper . build ( "downArrow" ) helper . moveDown ( 2 ) helper . build ( "downAr…" at bounding box center [408, 160] width 153 height 179
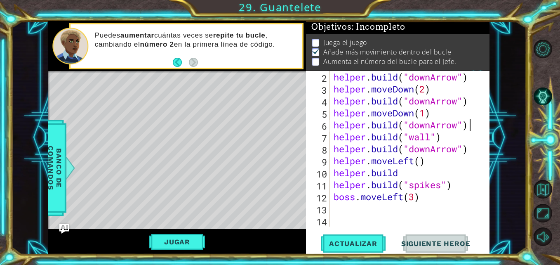
click at [481, 122] on div at bounding box center [483, 142] width 8 height 167
click at [371, 240] on span "Actualizar" at bounding box center [353, 243] width 65 height 8
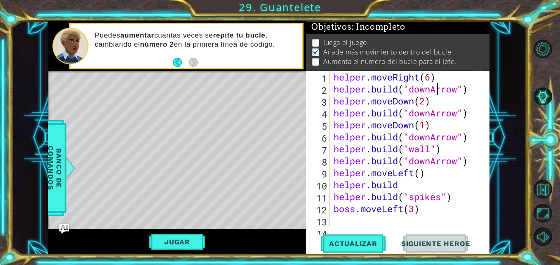
click at [437, 85] on div "helper . moveRight ( 6 ) helper . build ( "downArrow" ) helper . moveDown ( 2 )…" at bounding box center [408, 160] width 153 height 179
click at [439, 73] on div "helper . moveRight ( 6 ) helper . build ( "downArrow" ) helper . moveDown ( 2 )…" at bounding box center [408, 160] width 153 height 179
type textarea "helper.moveRight(6)"
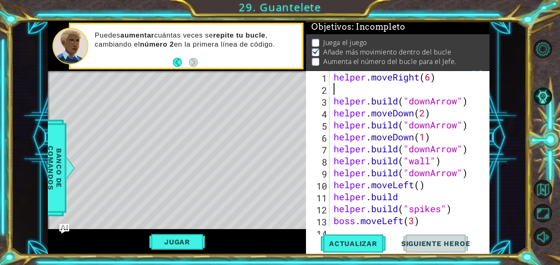
type textarea "h"
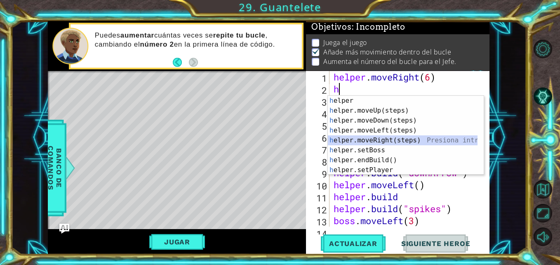
click at [393, 142] on div "h elper Presiona intro h elper.moveUp(steps) Presiona intro h elper.moveDown(st…" at bounding box center [403, 145] width 150 height 99
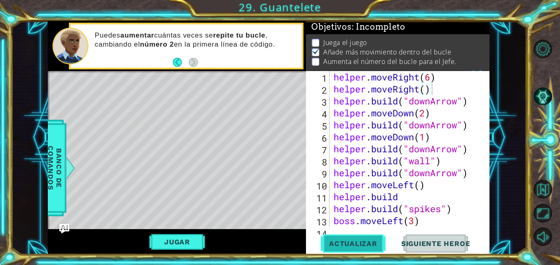
click at [345, 234] on button "Actualizar" at bounding box center [353, 243] width 65 height 18
click at [427, 93] on div "helper . moveRight ( 6 ) helper . moveRight ( ) helper . build ( "downArrow" ) …" at bounding box center [408, 160] width 153 height 179
click at [358, 239] on span "Actualizar" at bounding box center [353, 243] width 65 height 8
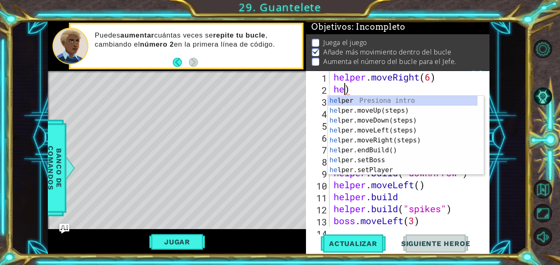
scroll to position [0, 0]
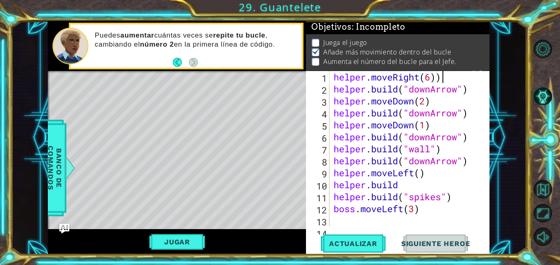
click at [460, 75] on div "helper . moveRight ( 6 )) helper . build ( "downArrow" ) helper . moveDown ( 2 …" at bounding box center [408, 160] width 153 height 179
click at [48, 169] on span "Banco de comandos" at bounding box center [54, 167] width 21 height 85
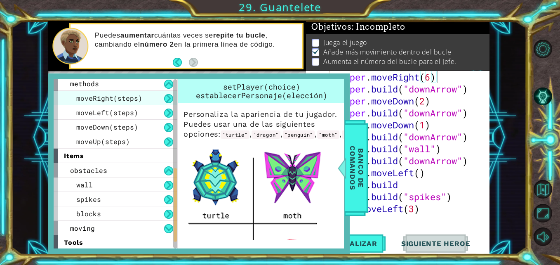
click at [113, 101] on span "moveRight(steps)" at bounding box center [109, 98] width 66 height 9
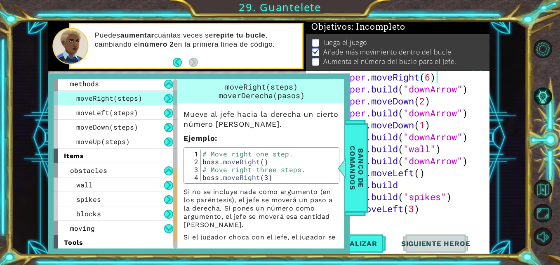
scroll to position [220, 0]
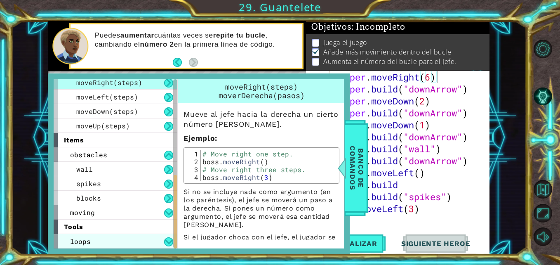
drag, startPoint x: 176, startPoint y: 183, endPoint x: 173, endPoint y: 237, distance: 53.7
click at [173, 237] on div "helper methods moveLeft(steps) moveRight(steps) moveUp(steps) moveDown(steps) b…" at bounding box center [116, 163] width 124 height 169
click at [170, 237] on button at bounding box center [168, 241] width 9 height 9
click at [136, 237] on div "loops" at bounding box center [116, 241] width 124 height 14
click at [87, 240] on span "loops" at bounding box center [80, 241] width 21 height 9
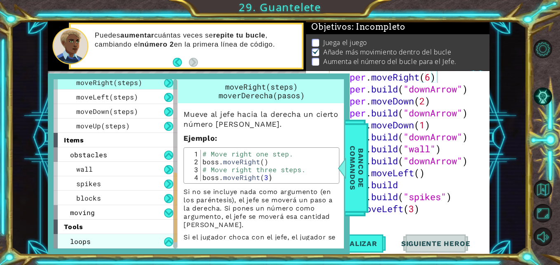
click at [87, 240] on span "loops" at bounding box center [80, 241] width 21 height 9
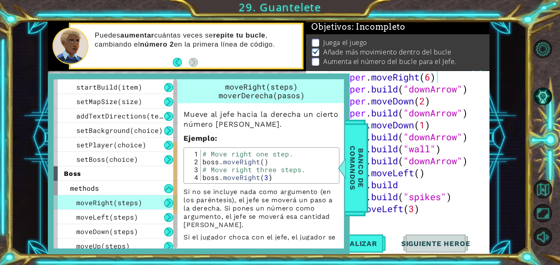
scroll to position [0, 0]
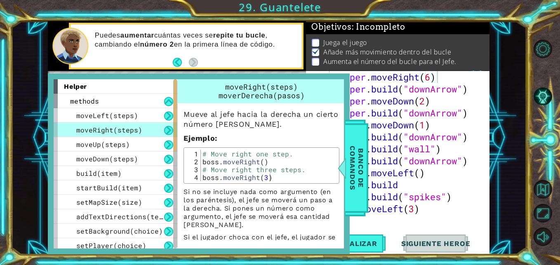
drag, startPoint x: 175, startPoint y: 232, endPoint x: 188, endPoint y: 80, distance: 151.8
click at [188, 80] on div "helper methods moveLeft(steps) moveRight(steps) moveUp(steps) moveDown(steps) b…" at bounding box center [199, 163] width 290 height 169
click at [126, 117] on span "moveLeft(steps)" at bounding box center [107, 115] width 62 height 9
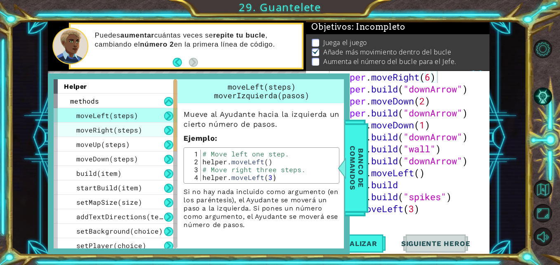
click at [123, 132] on span "moveRight(steps)" at bounding box center [109, 129] width 66 height 9
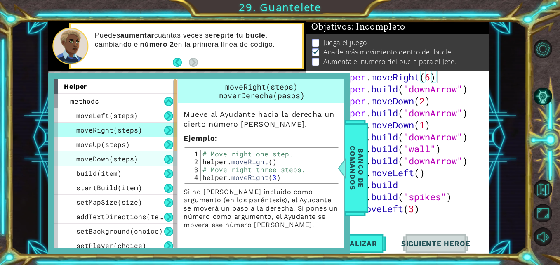
click at [117, 155] on span "moveDown(steps)" at bounding box center [107, 158] width 62 height 9
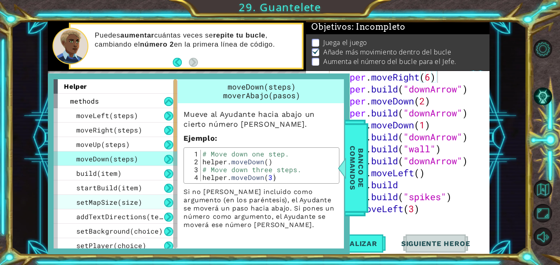
click at [108, 209] on div "setMapSize(size)" at bounding box center [116, 202] width 124 height 14
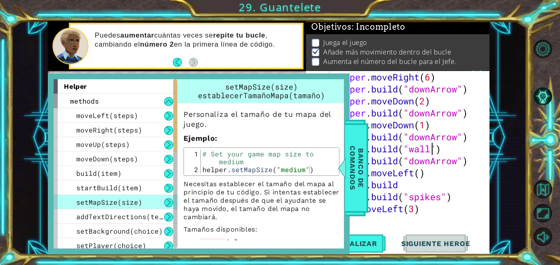
click at [429, 154] on div "helper . moveRight ( 6 ) helper . build ( "downArrow" ) helper . moveDown ( 2 )…" at bounding box center [408, 160] width 153 height 179
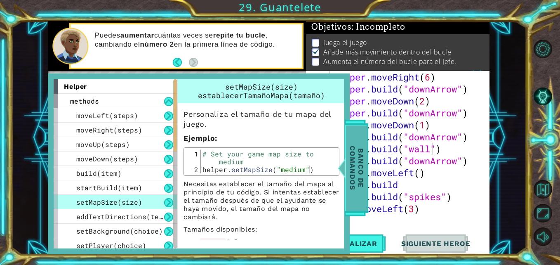
click at [364, 157] on span "Banco de comandos" at bounding box center [356, 167] width 21 height 85
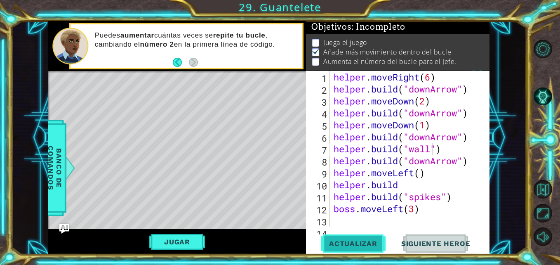
click at [374, 247] on span "Actualizar" at bounding box center [353, 243] width 65 height 8
click at [334, 79] on div "helper . moveRight ( 6 ) helper . build ( "downArrow" ) helper . moveDown ( 2 )…" at bounding box center [408, 160] width 153 height 179
type textarea "helper.moveRight(6)"
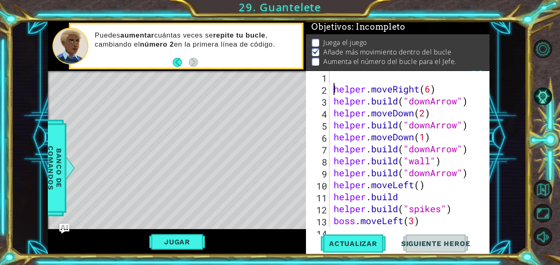
click at [338, 86] on div "helper . moveRight ( 6 ) helper . build ( "downArrow" ) helper . moveDown ( 2 )…" at bounding box center [408, 160] width 153 height 179
click at [340, 78] on div "helper . moveRight ( 6 ) helper . build ( "downArrow" ) helper . moveDown ( 2 )…" at bounding box center [408, 160] width 153 height 179
click at [363, 251] on button "Actualizar" at bounding box center [353, 243] width 65 height 18
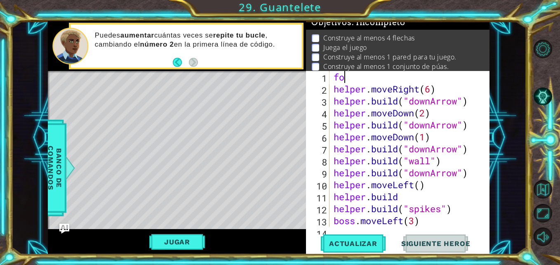
scroll to position [0, 0]
type textarea "f"
click at [371, 238] on button "Actualizar" at bounding box center [353, 243] width 65 height 18
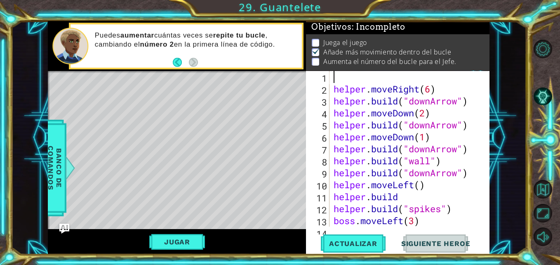
scroll to position [12, 0]
click at [426, 113] on div "helper . moveRight ( 6 ) helper . build ( "downArrow" ) helper . moveDown ( 2 )…" at bounding box center [408, 160] width 153 height 179
type textarea "helper.moveDown(5)"
click at [360, 238] on button "Actualizar" at bounding box center [353, 243] width 65 height 18
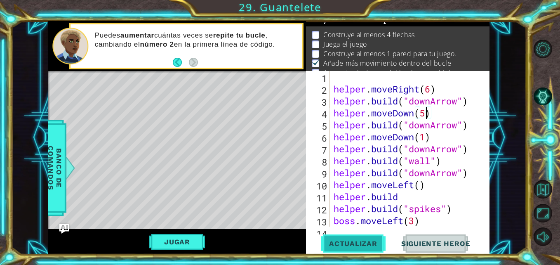
scroll to position [6, 0]
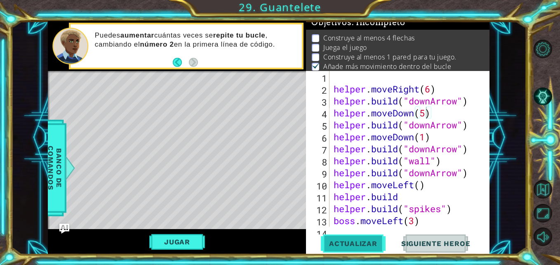
click at [373, 242] on span "Actualizar" at bounding box center [353, 243] width 65 height 8
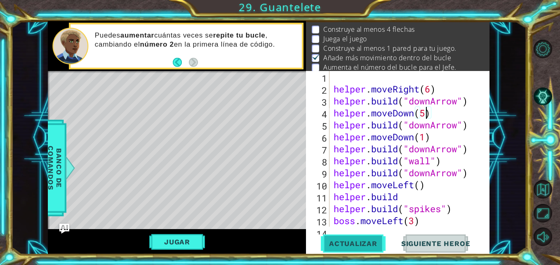
scroll to position [16, 0]
click at [373, 242] on span "Actualizar" at bounding box center [353, 243] width 65 height 8
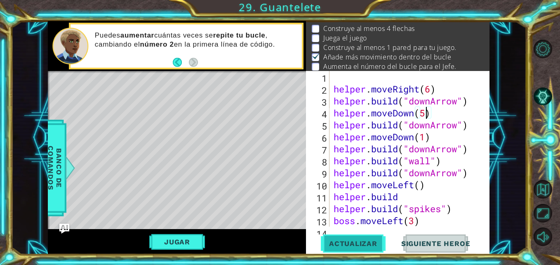
click at [373, 242] on span "Actualizar" at bounding box center [353, 243] width 65 height 8
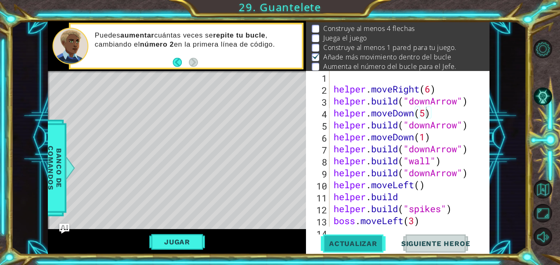
click at [373, 242] on span "Actualizar" at bounding box center [353, 243] width 65 height 8
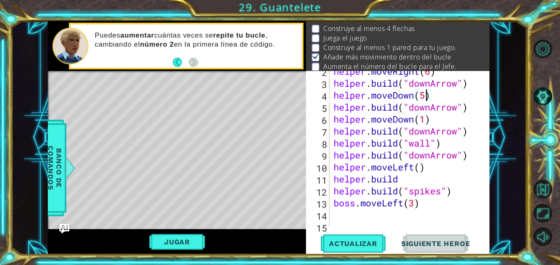
scroll to position [24, 0]
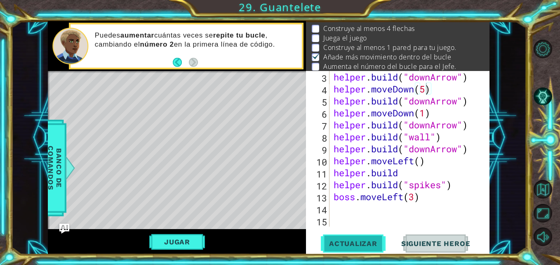
click at [377, 241] on span "Actualizar" at bounding box center [353, 243] width 65 height 8
click at [375, 206] on div "helper . build ( "downArrow" ) helper . moveDown ( 5 ) helper . build ( "downAr…" at bounding box center [408, 160] width 153 height 179
click at [321, 250] on button "Actualizar" at bounding box center [353, 243] width 65 height 18
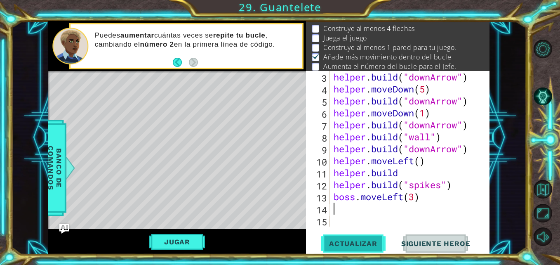
click at [321, 250] on button "Actualizar" at bounding box center [353, 243] width 65 height 18
drag, startPoint x: 321, startPoint y: 250, endPoint x: 347, endPoint y: 231, distance: 32.2
click at [347, 231] on div "3 4 5 6 7 8 9 10 11 12 13 14 15 helper . build ( "downArrow" ) helper . moveDow…" at bounding box center [397, 162] width 183 height 183
click at [388, 188] on div "helper . build ( "downArrow" ) helper . moveDown ( 5 ) helper . build ( "downAr…" at bounding box center [408, 160] width 153 height 179
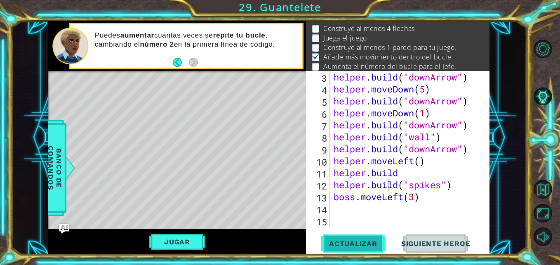
click at [355, 238] on button "Actualizar" at bounding box center [353, 243] width 65 height 18
click at [410, 177] on div "helper . build ( "downArrow" ) helper . moveDown ( 5 ) helper . build ( "downAr…" at bounding box center [408, 160] width 153 height 179
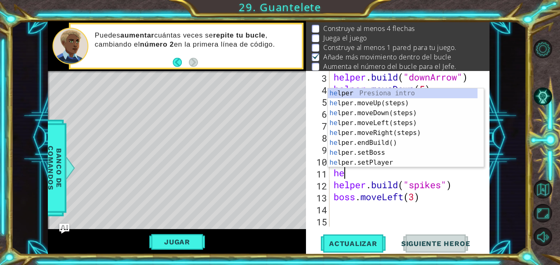
type textarea "h"
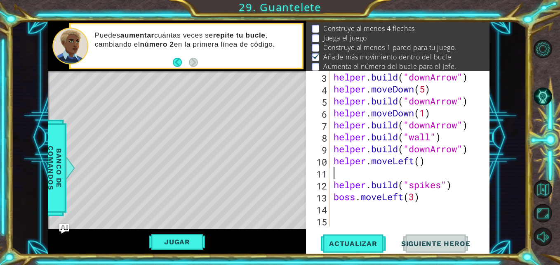
type textarea "helper.moveLeft()"
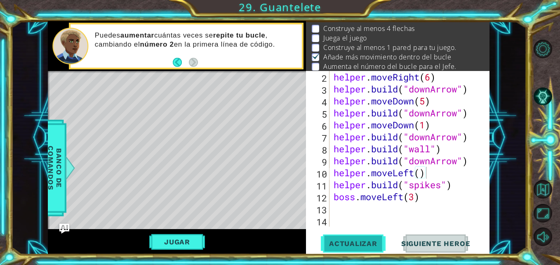
click at [370, 240] on span "Actualizar" at bounding box center [353, 243] width 65 height 8
drag, startPoint x: 370, startPoint y: 240, endPoint x: 422, endPoint y: 112, distance: 137.9
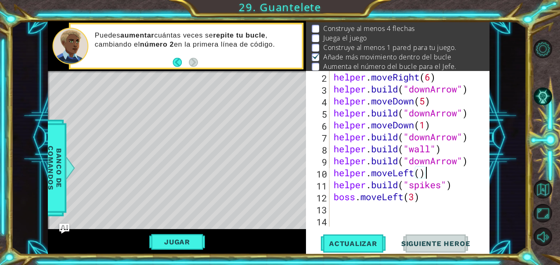
click at [422, 112] on div "helper.moveLeft() 2 3 4 5 6 7 8 9 10 11 12 13 14 helper . moveRight ( 6 ) helpe…" at bounding box center [397, 162] width 183 height 183
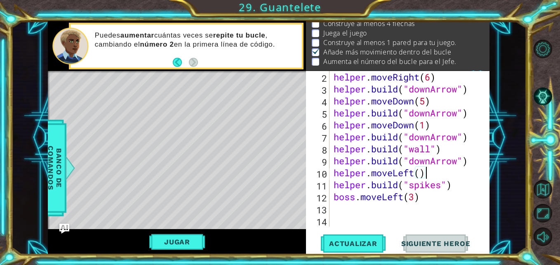
scroll to position [0, 0]
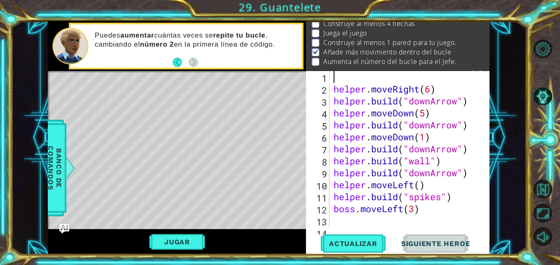
click at [376, 78] on div "helper . moveRight ( 6 ) helper . build ( "downArrow" ) helper . moveDown ( 5 )…" at bounding box center [408, 160] width 153 height 179
click at [331, 88] on div "1 2 3 4 5 6 7 8 9 10 11 12 13 14 helper . moveRight ( 6 ) helper . build ( "dow…" at bounding box center [396, 148] width 181 height 155
click at [333, 88] on div "helper . moveRight ( 6 ) helper . build ( "downArrow" ) helper . moveDown ( 5 )…" at bounding box center [408, 160] width 153 height 179
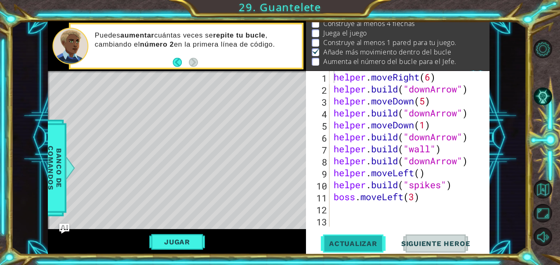
click at [373, 239] on span "Actualizar" at bounding box center [353, 243] width 65 height 8
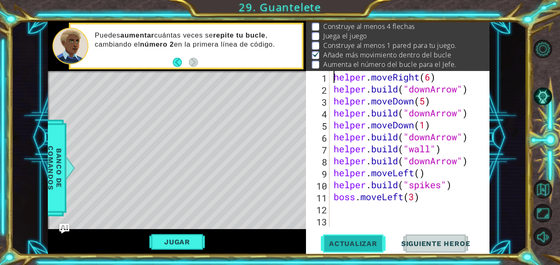
scroll to position [16, 0]
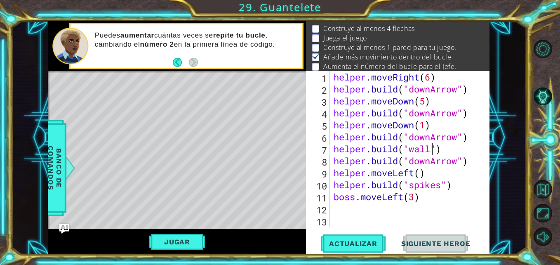
click at [429, 146] on div "helper . moveRight ( 6 ) helper . build ( "downArrow" ) helper . moveDown ( 5 )…" at bounding box center [412, 160] width 160 height 179
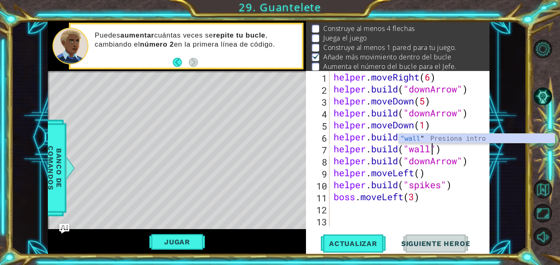
scroll to position [0, 5]
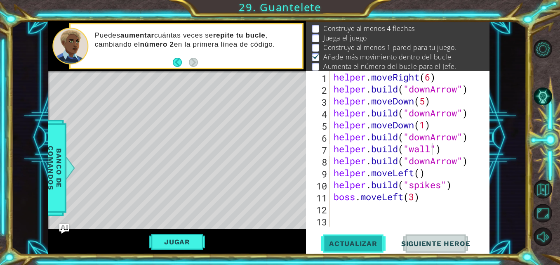
click at [363, 251] on button "Actualizar" at bounding box center [353, 243] width 65 height 18
click at [185, 247] on button "Jugar" at bounding box center [177, 242] width 56 height 16
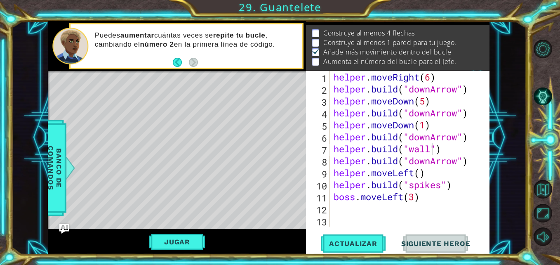
scroll to position [11, 0]
type textarea "helper.moveDown(1)"
click at [425, 127] on div "helper . moveRight ( 6 ) helper . build ( "downArrow" ) helper . moveDown ( 5 )…" at bounding box center [412, 160] width 160 height 179
